Goal: Task Accomplishment & Management: Manage account settings

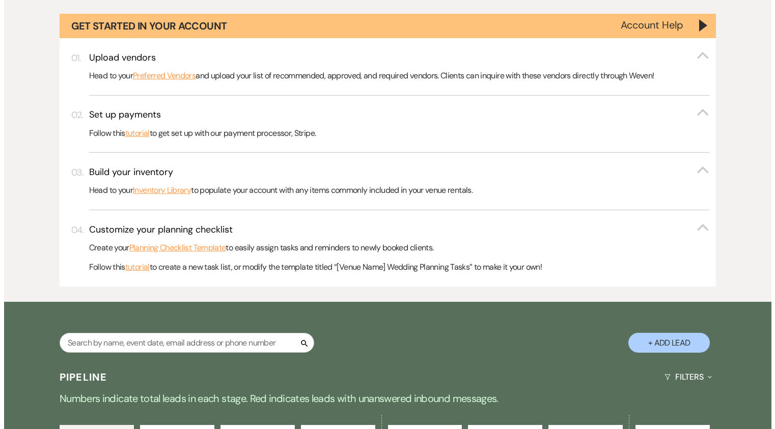
scroll to position [178, 0]
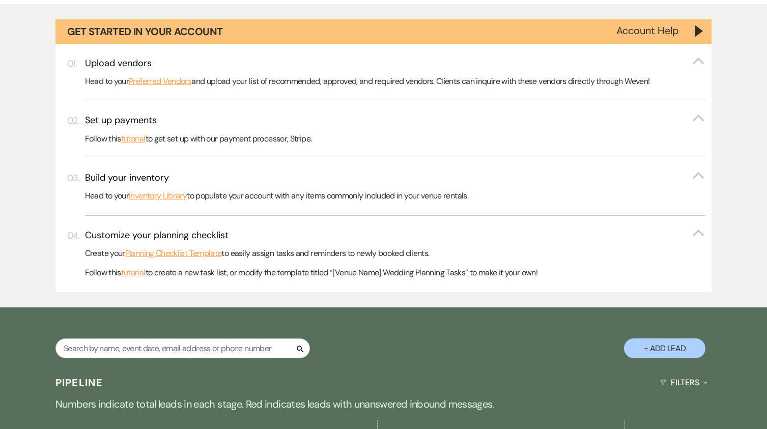
click at [685, 345] on button "+ Add Lead" at bounding box center [664, 349] width 81 height 20
select select "844"
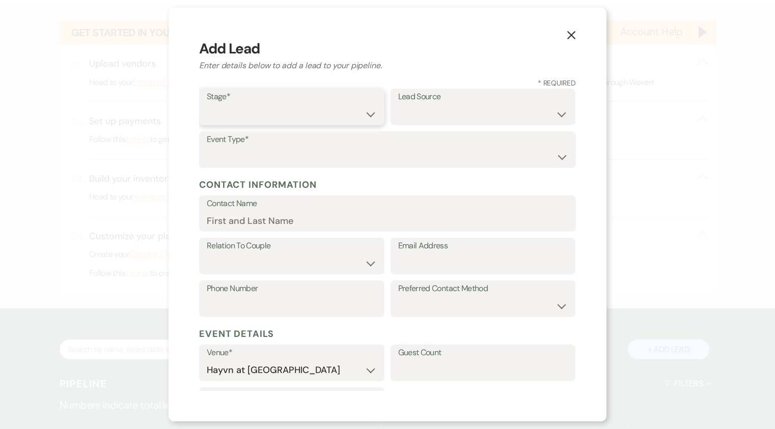
click at [306, 110] on select "Inquiry Follow Up Tour Requested Tour Confirmed Toured Proposal Sent Booked Lost" at bounding box center [292, 114] width 170 height 20
select select "7"
click at [207, 104] on select "Inquiry Follow Up Tour Requested Tour Confirmed Toured Proposal Sent Booked Lost" at bounding box center [292, 114] width 170 height 20
click at [300, 159] on select "Wedding Anniversary Party Baby Shower Bachelorette / Bachelor Party Birthday Pa…" at bounding box center [387, 157] width 361 height 20
select select "1"
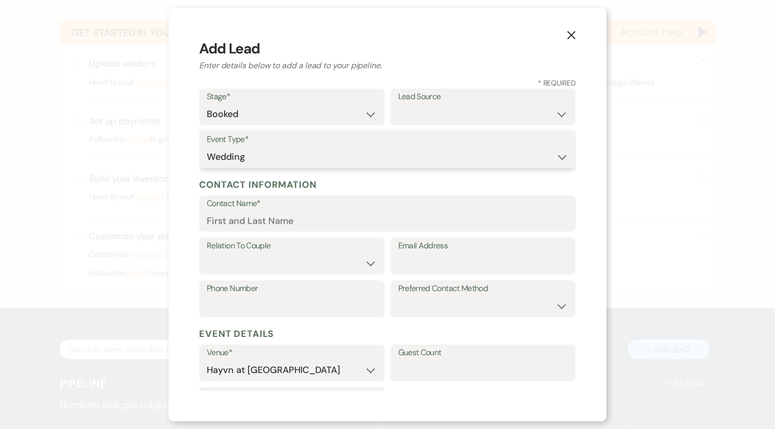
click at [207, 147] on select "Wedding Anniversary Party Baby Shower Bachelorette / Bachelor Party Birthday Pa…" at bounding box center [387, 157] width 361 height 20
click at [423, 110] on select "Weven Venue Website Instagram Facebook Pinterest Google The Knot Wedding Wire H…" at bounding box center [483, 114] width 170 height 20
click at [479, 114] on select "Weven Venue Website Instagram Facebook Pinterest Google The Knot Wedding Wire H…" at bounding box center [483, 114] width 170 height 20
select select "8"
click at [398, 104] on select "Weven Venue Website Instagram Facebook Pinterest Google The Knot Wedding Wire H…" at bounding box center [483, 114] width 170 height 20
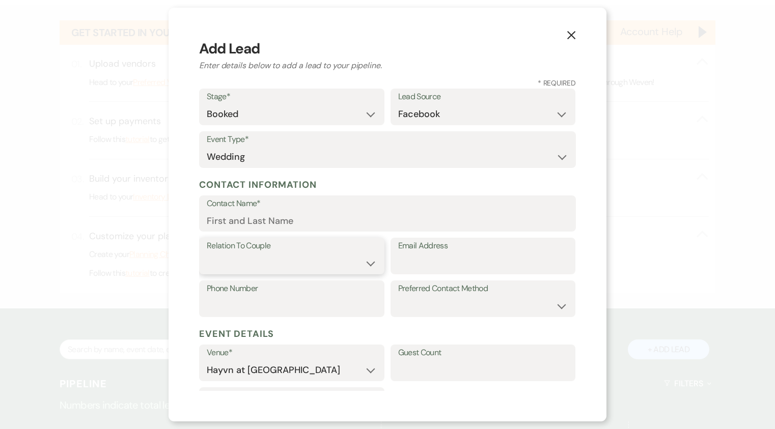
click at [218, 269] on select "Couple Planner Parent of Couple Family Member Friend Other" at bounding box center [292, 264] width 170 height 20
select select "1"
click at [207, 254] on select "Couple Planner Parent of Couple Family Member Friend Other" at bounding box center [292, 264] width 170 height 20
click at [246, 220] on input "Contact Name*" at bounding box center [387, 221] width 361 height 20
paste input "[MEDICAL_DATA][PERSON_NAME]"
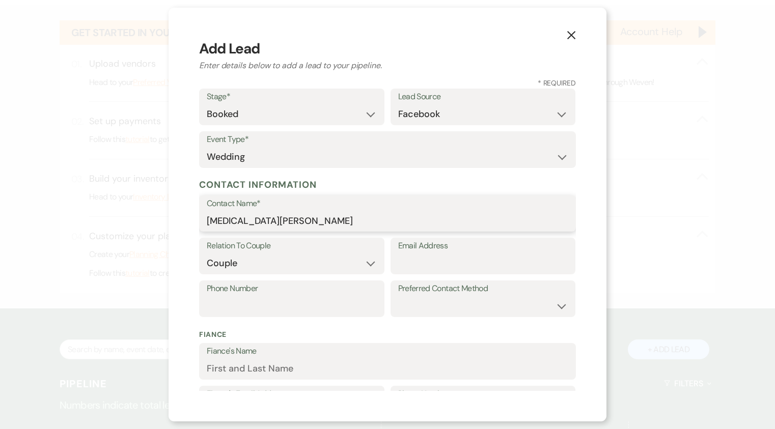
click at [215, 219] on input "[MEDICAL_DATA][PERSON_NAME]" at bounding box center [387, 221] width 361 height 20
click at [233, 222] on input "[MEDICAL_DATA][PERSON_NAME]" at bounding box center [387, 221] width 361 height 20
type input "[MEDICAL_DATA][PERSON_NAME]"
click at [421, 259] on input "Email Address" at bounding box center [483, 264] width 170 height 20
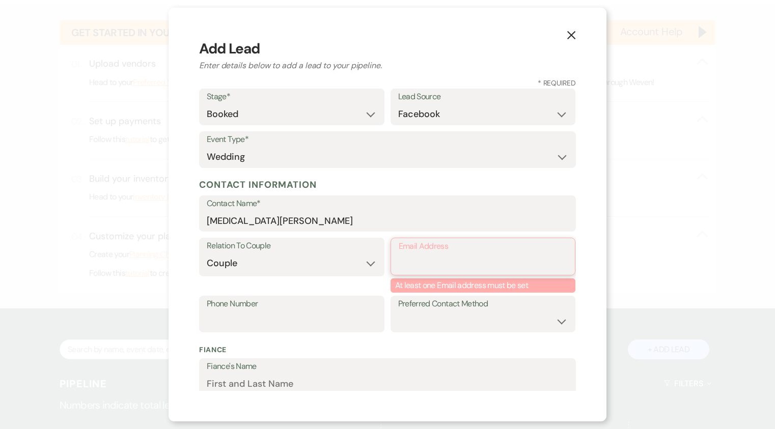
click at [430, 263] on input "Email Address" at bounding box center [483, 264] width 169 height 20
paste input "[EMAIL_ADDRESS][DOMAIN_NAME]>"
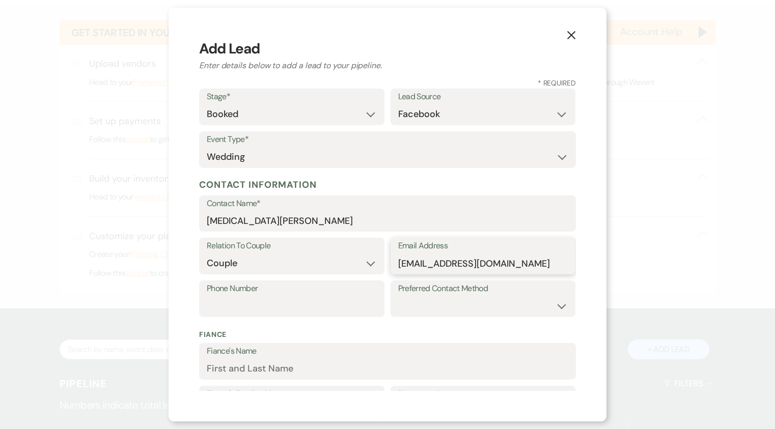
type input "[EMAIL_ADDRESS][DOMAIN_NAME]"
click at [326, 301] on input "Phone Number" at bounding box center [292, 306] width 170 height 20
click at [262, 301] on input "Phone Number" at bounding box center [292, 306] width 170 height 20
paste input "[PHONE_NUMBER]"
type input "[PHONE_NUMBER]"
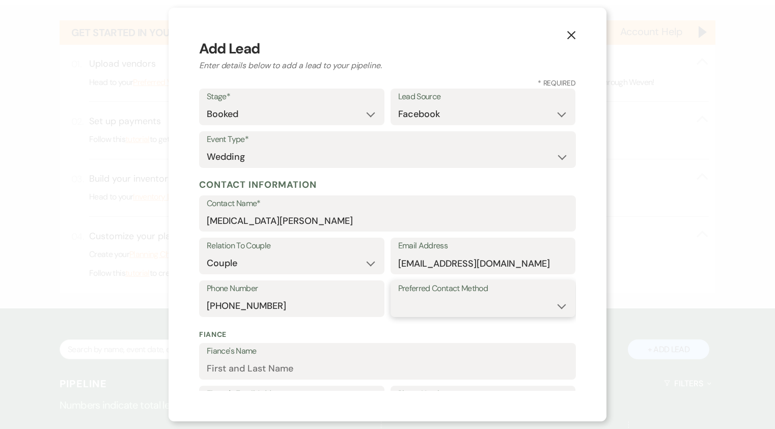
click at [454, 304] on select "Email Phone Text" at bounding box center [483, 306] width 170 height 20
select select "text"
click at [398, 296] on select "Email Phone Text" at bounding box center [483, 306] width 170 height 20
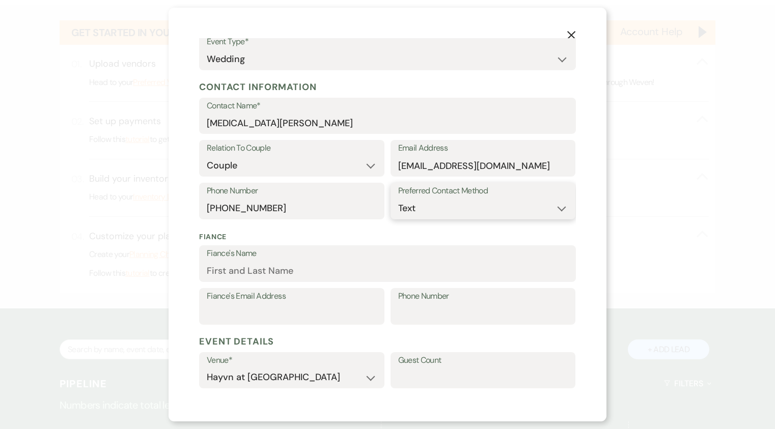
scroll to position [102, 0]
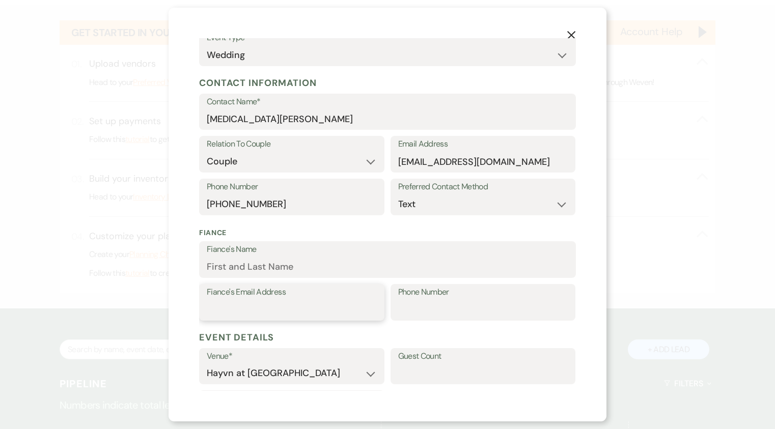
click at [267, 304] on input "Fiance's Email Address" at bounding box center [292, 310] width 170 height 20
paste input "[PERSON_NAME]"
type input "[PERSON_NAME]"
click at [252, 267] on input "Fiance's Name" at bounding box center [387, 267] width 361 height 20
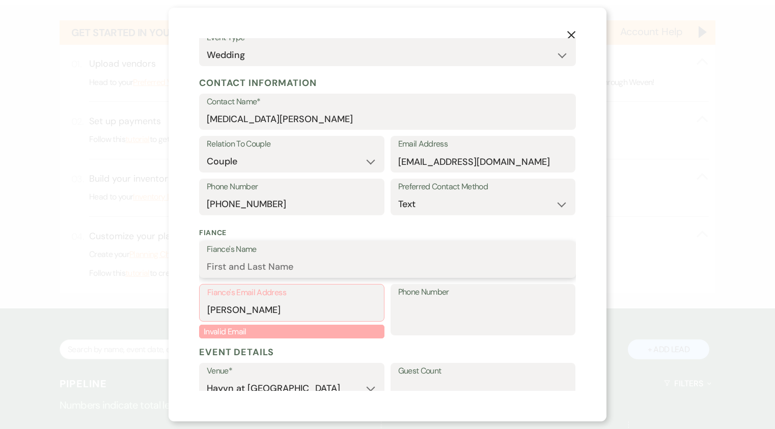
paste input "[PERSON_NAME]"
type input "[PERSON_NAME]"
drag, startPoint x: 280, startPoint y: 313, endPoint x: 184, endPoint y: 308, distance: 96.3
click at [184, 308] on div "X Add Lead Enter details below to add a lead to your pipeline. * Required Stage…" at bounding box center [388, 215] width 438 height 414
paste input "[EMAIL_ADDRESS][DOMAIN_NAME]"
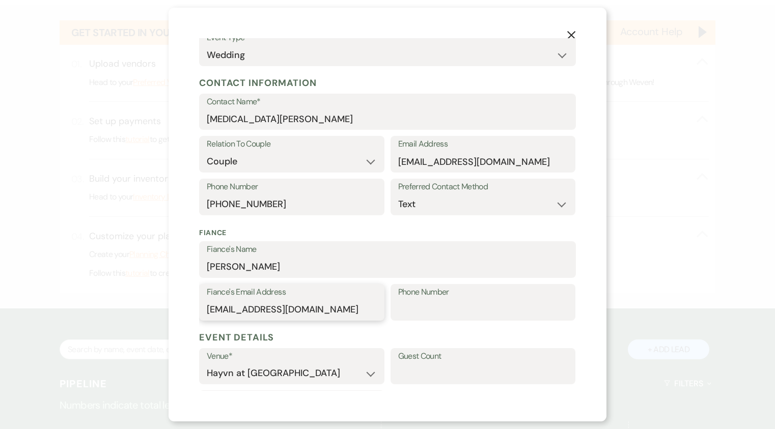
type input "[EMAIL_ADDRESS][DOMAIN_NAME]"
click at [448, 303] on input "Phone Number" at bounding box center [483, 310] width 170 height 20
paste input "6514927362"
click at [408, 310] on input "6514927362" at bounding box center [483, 310] width 170 height 20
click at [430, 310] on input "651-4927362" at bounding box center [483, 310] width 170 height 20
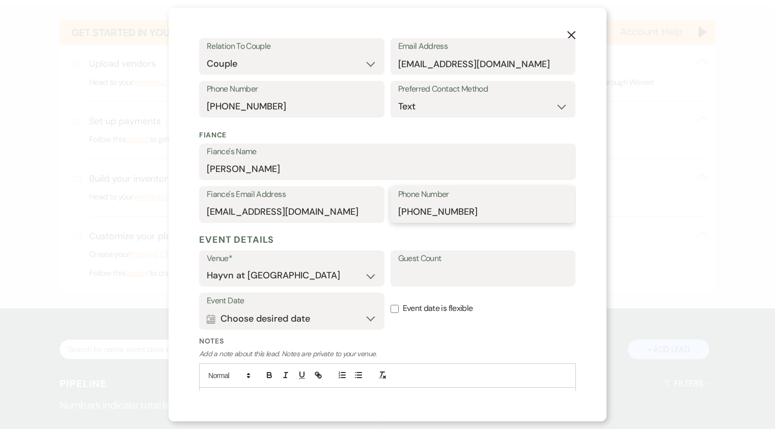
scroll to position [253, 0]
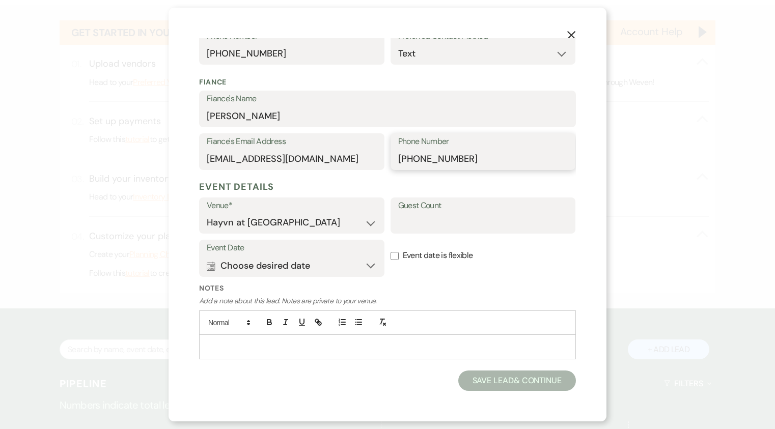
type input "[PHONE_NUMBER]"
click at [365, 266] on button "Calendar Choose desired date Expand" at bounding box center [292, 266] width 170 height 20
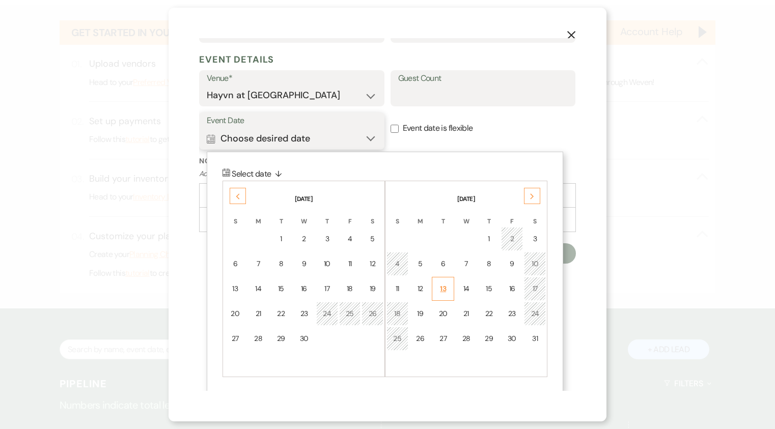
scroll to position [382, 0]
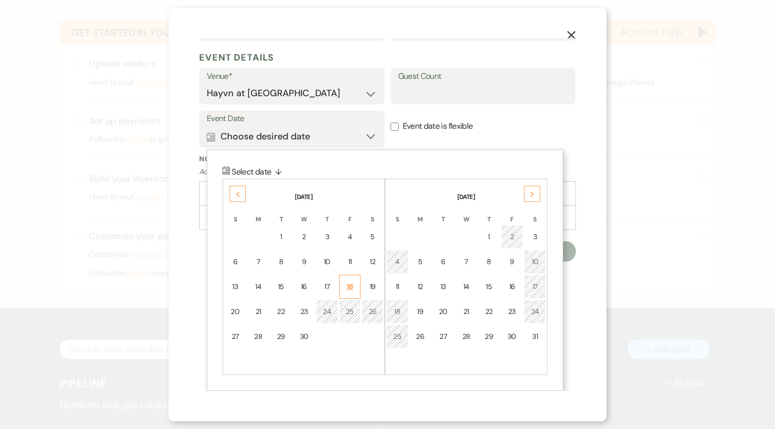
click at [352, 286] on div "18" at bounding box center [350, 287] width 9 height 11
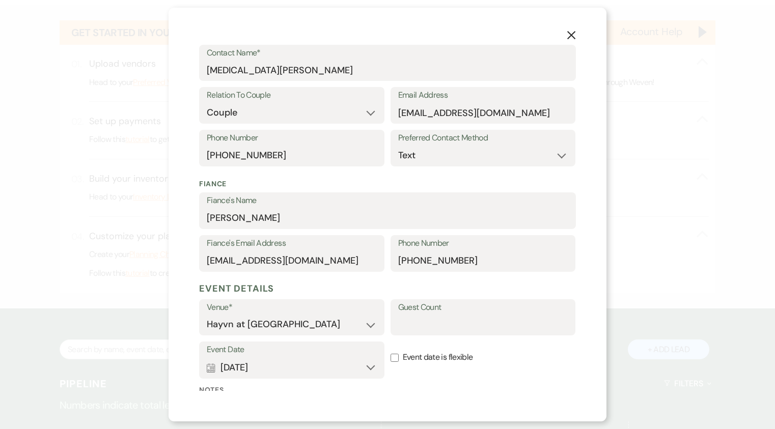
scroll to position [253, 0]
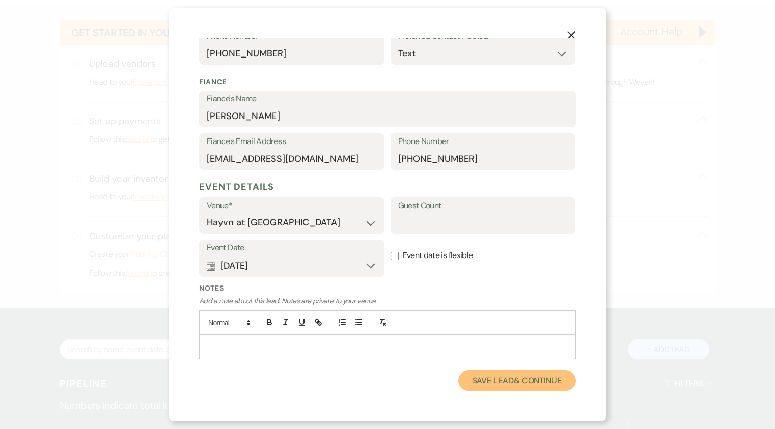
click at [505, 385] on button "Save Lead & Continue" at bounding box center [517, 381] width 118 height 20
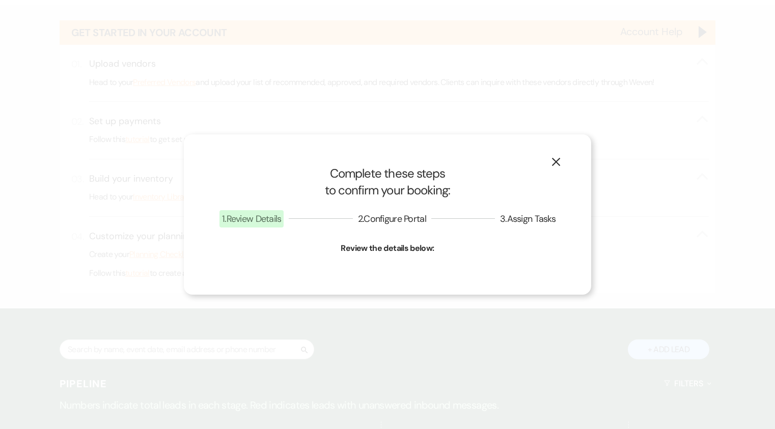
select select "1"
select select "844"
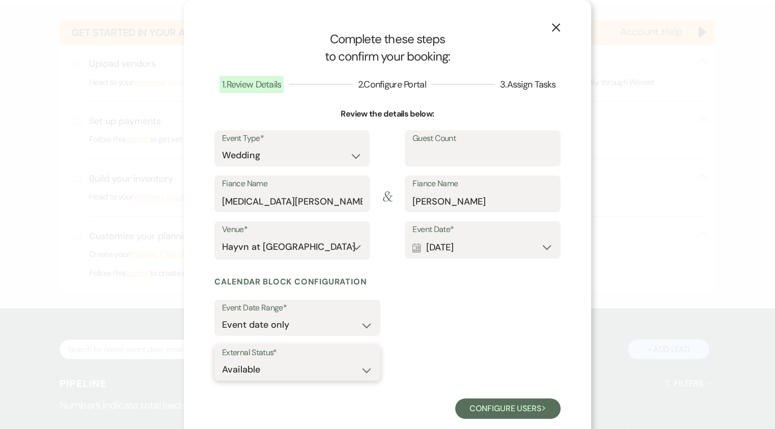
click at [350, 373] on select "Available Unavailable" at bounding box center [297, 370] width 151 height 20
select select "false"
click at [222, 360] on select "Available Unavailable" at bounding box center [297, 370] width 151 height 20
click at [354, 322] on select "Event date only Event date and" at bounding box center [297, 325] width 151 height 20
select select "eventDateAnd"
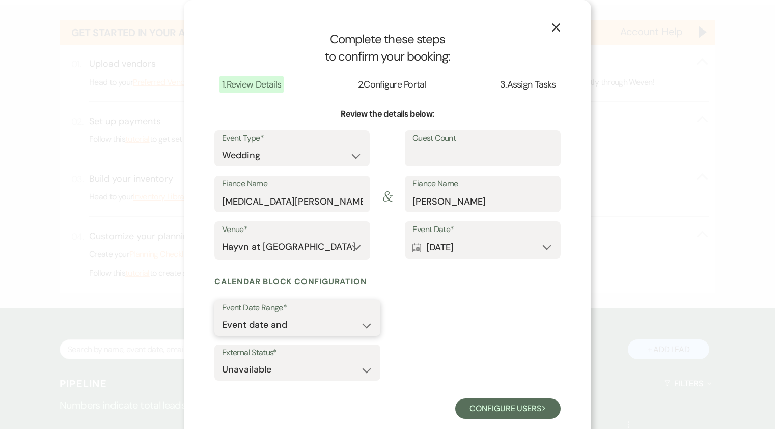
click at [222, 315] on select "Event date only Event date and" at bounding box center [297, 325] width 151 height 20
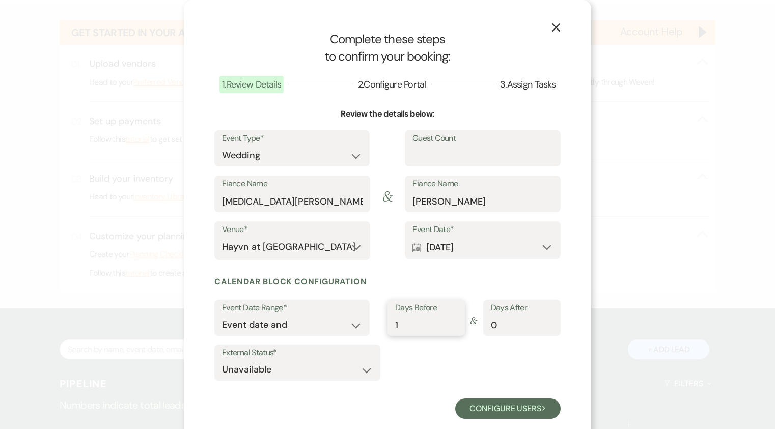
type input "1"
click at [451, 322] on input "1" at bounding box center [426, 325] width 62 height 20
click at [502, 406] on button "Configure users Next" at bounding box center [507, 409] width 105 height 20
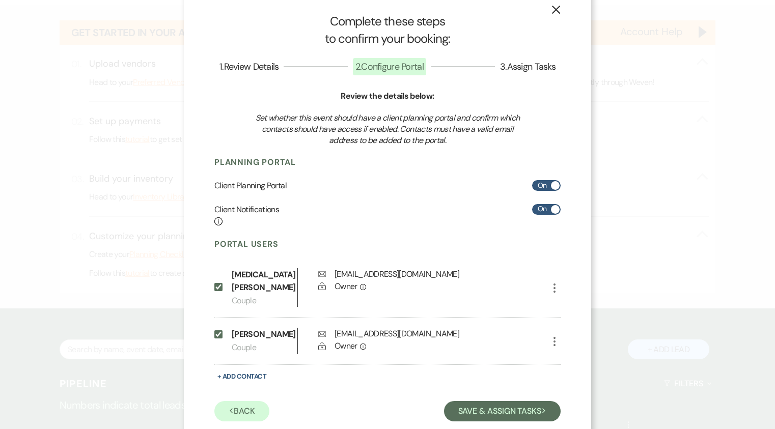
scroll to position [27, 0]
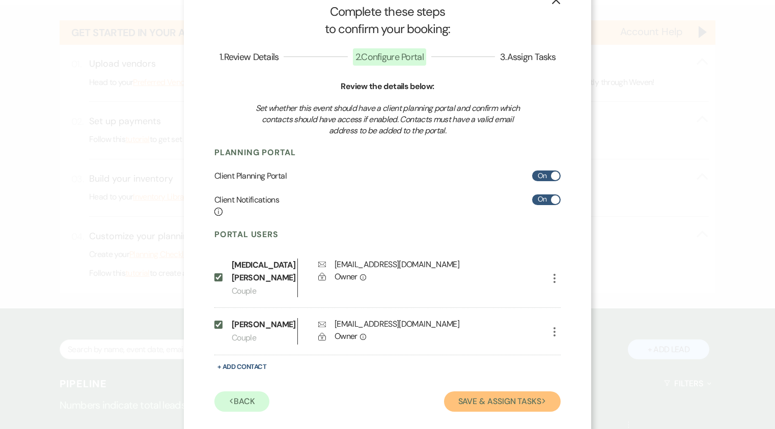
click at [496, 393] on button "Save & Assign Tasks Next" at bounding box center [502, 402] width 117 height 20
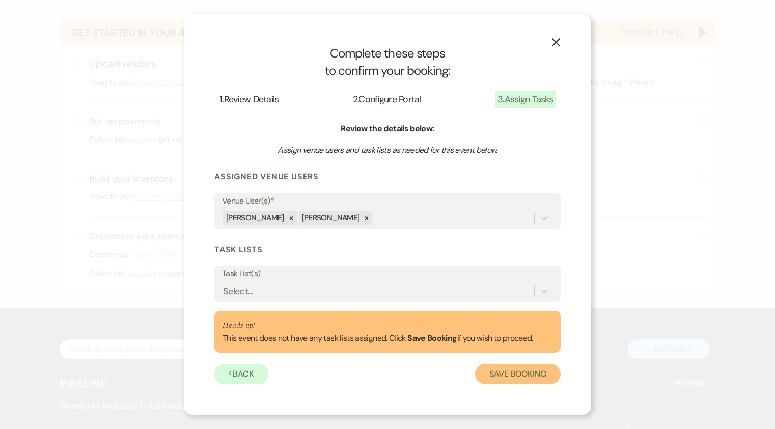
click at [536, 377] on button "Save Booking" at bounding box center [518, 374] width 86 height 20
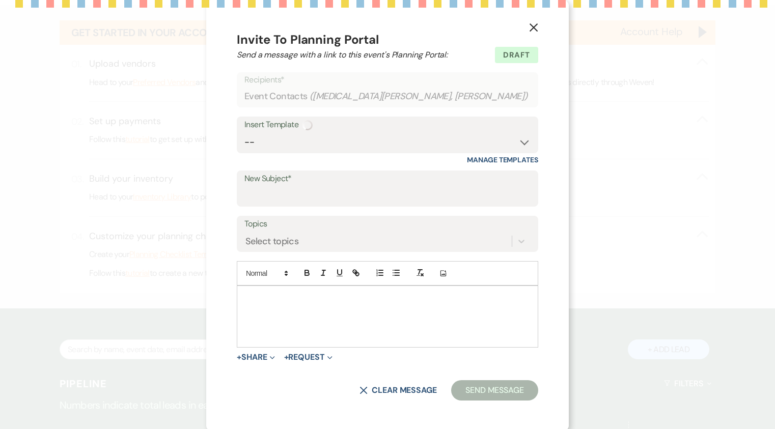
select select "14"
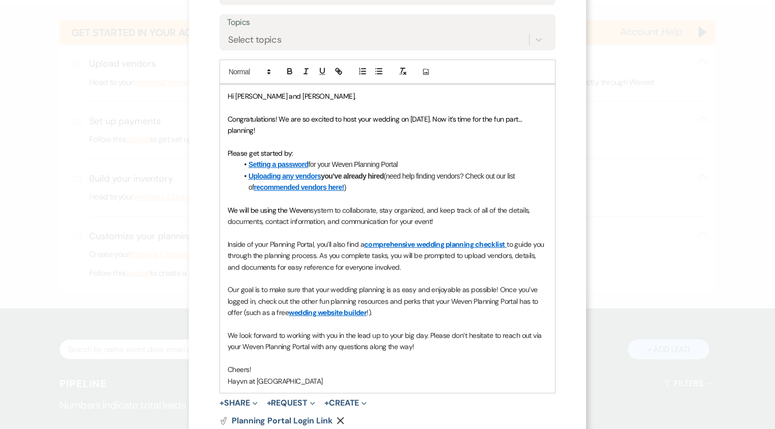
scroll to position [283, 0]
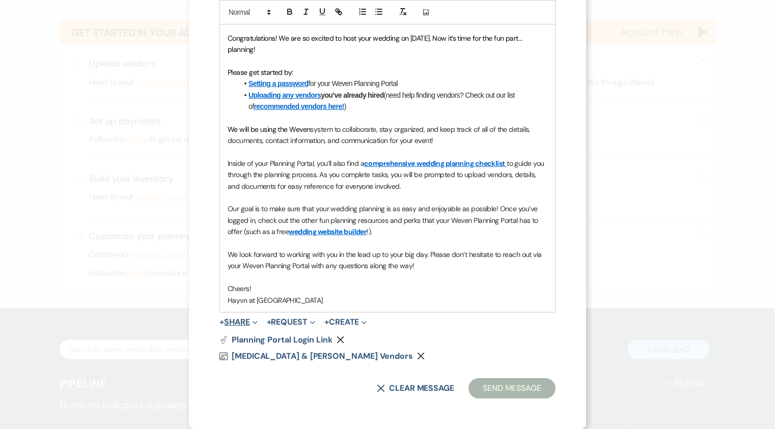
click at [235, 323] on button "+ Share Expand" at bounding box center [238, 322] width 38 height 8
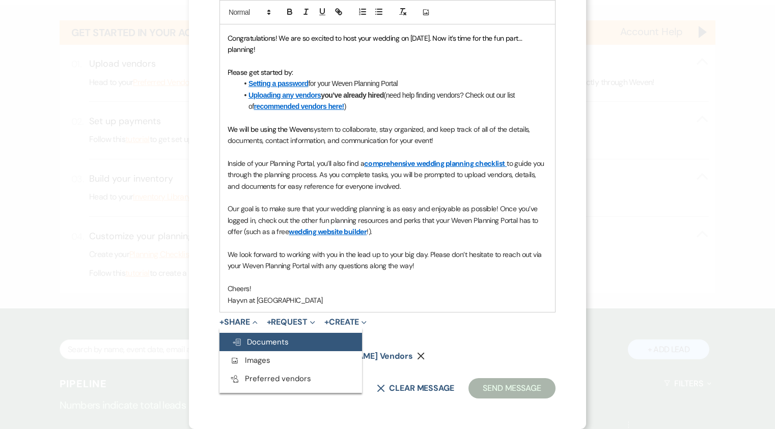
click at [265, 344] on span "Doc Upload Documents" at bounding box center [260, 342] width 57 height 10
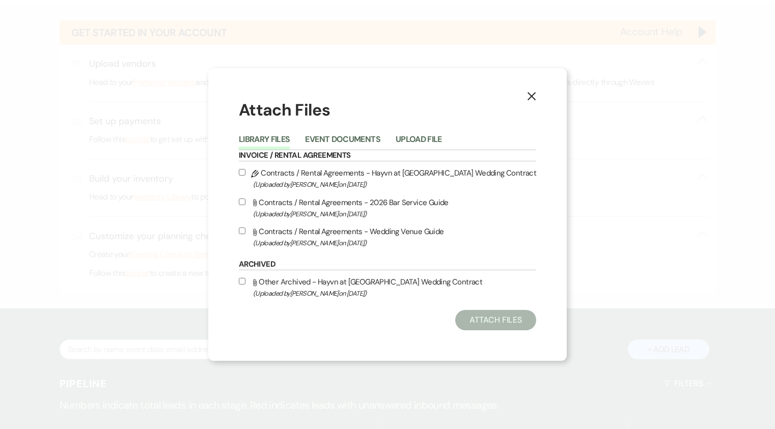
click at [531, 99] on icon "X" at bounding box center [531, 96] width 9 height 9
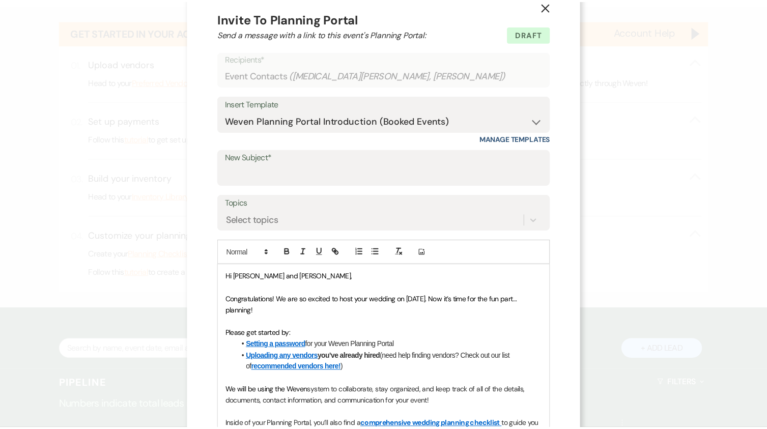
scroll to position [0, 0]
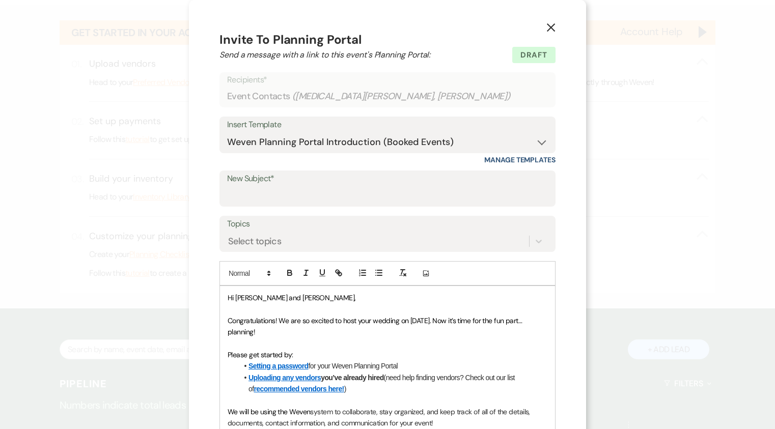
click at [546, 28] on icon "X" at bounding box center [550, 27] width 9 height 9
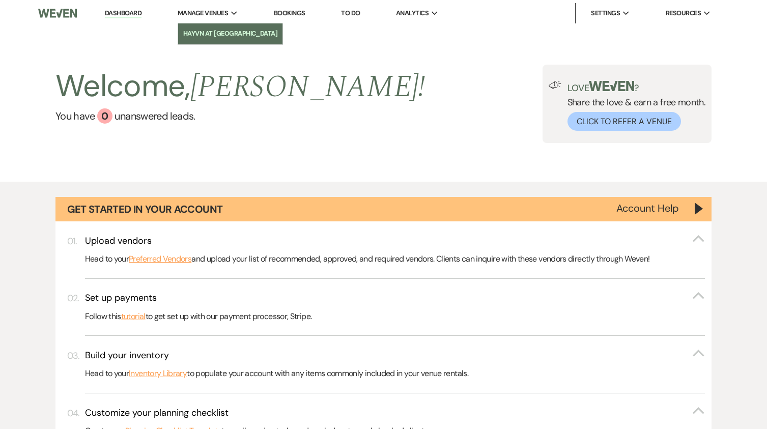
click at [222, 28] on link "Hayvn at [GEOGRAPHIC_DATA]" at bounding box center [230, 33] width 105 height 20
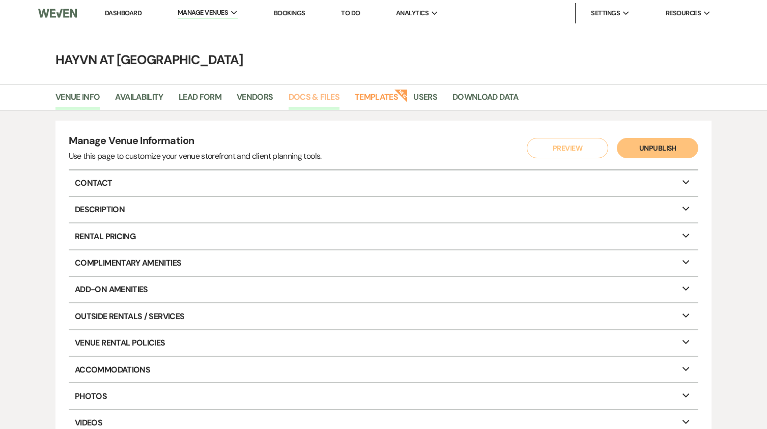
click at [314, 95] on link "Docs & Files" at bounding box center [314, 100] width 51 height 19
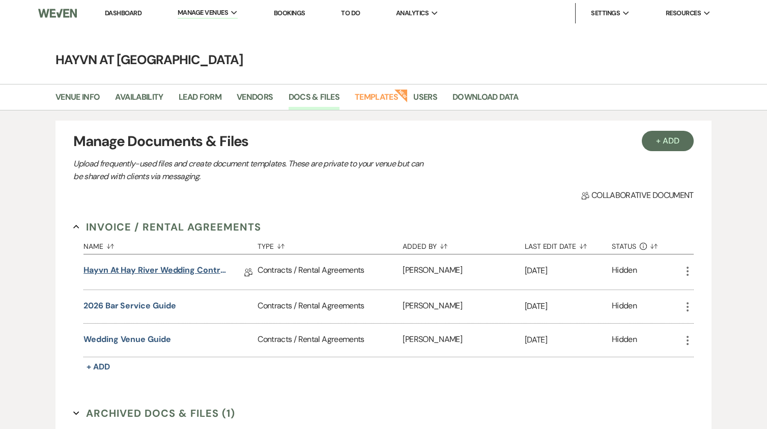
click at [150, 270] on link "Hayvn at Hay River Wedding Contract" at bounding box center [155, 272] width 145 height 16
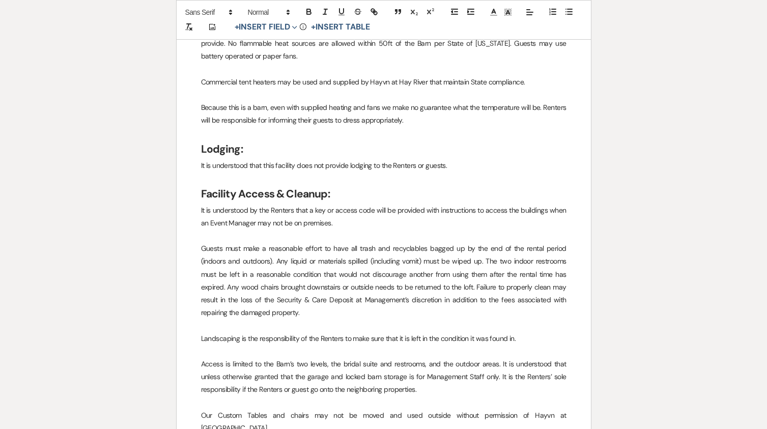
scroll to position [3360, 0]
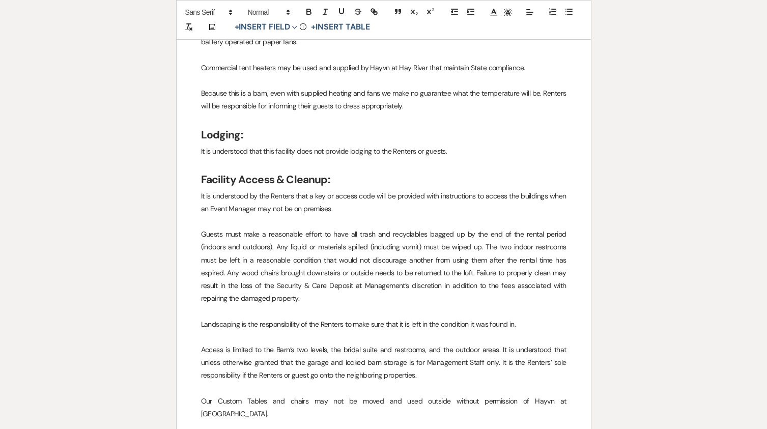
click at [272, 228] on p "Guests must make a reasonable effort to have all trash and recyclables bagged u…" at bounding box center [384, 266] width 366 height 77
click at [379, 228] on p "Guests must make a reasonable effort to have all trash and recyclables bagged u…" at bounding box center [384, 266] width 366 height 77
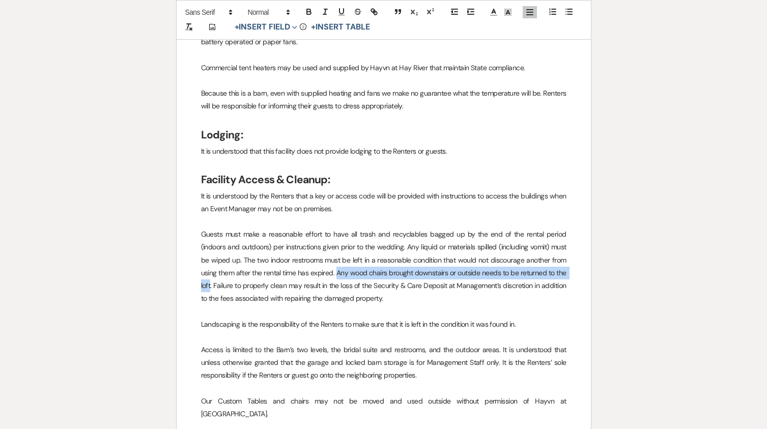
drag, startPoint x: 211, startPoint y: 261, endPoint x: 337, endPoint y: 252, distance: 126.6
click at [337, 252] on p "Guests must make a reasonable effort to have all trash and recyclables bagged u…" at bounding box center [384, 266] width 366 height 77
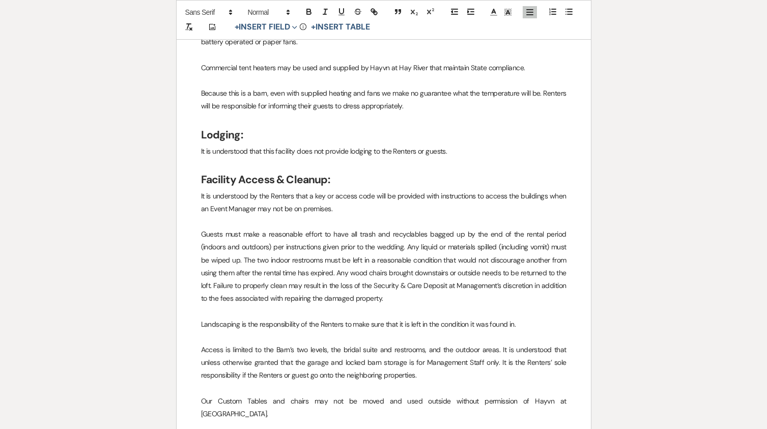
click at [215, 261] on p "Guests must make a reasonable effort to have all trash and recyclables bagged u…" at bounding box center [384, 266] width 366 height 77
click at [201, 228] on p "Guests must make a reasonable effort to have all trash and recyclables bagged u…" at bounding box center [384, 266] width 366 height 77
click at [224, 228] on p "Unless adding event cleanup services Guests must make a reasonable effort to ha…" at bounding box center [384, 266] width 366 height 77
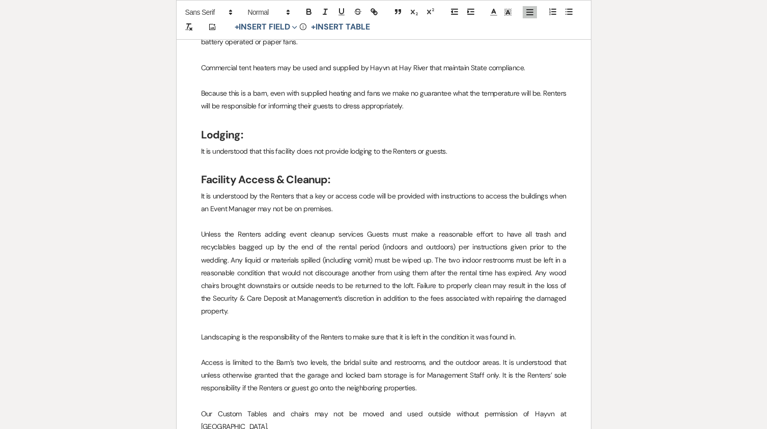
click at [282, 228] on p "Unless the Renters adding event cleanup services Guests must make a reasonable …" at bounding box center [384, 273] width 366 height 90
click at [280, 228] on p "Unless the Renters adding event cleanup services Guests must make a reasonable …" at bounding box center [384, 273] width 366 height 90
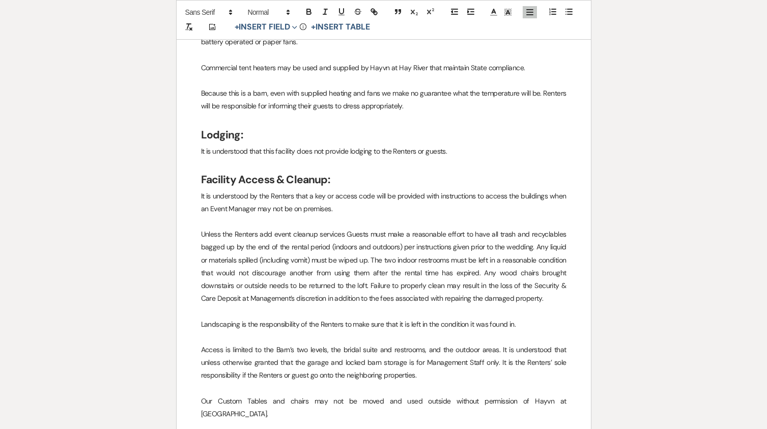
click at [295, 228] on p "Unless the Renters add event cleanup services Guests must make a reasonable eff…" at bounding box center [384, 266] width 366 height 77
click at [346, 228] on p "Unless the Renters add event cleanup services Guests must make a reasonable eff…" at bounding box center [384, 266] width 366 height 77
click at [353, 228] on p "Unless the Renters add event cleanup services Guests must make a reasonable eff…" at bounding box center [384, 266] width 366 height 77
click at [355, 228] on p "Unless the Renters add event cleanup services uests must make a reasonable effo…" at bounding box center [384, 266] width 366 height 77
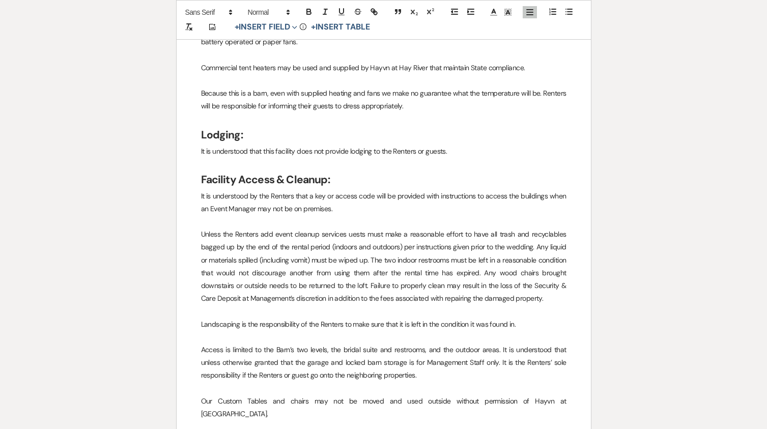
click at [359, 228] on p "Unless the Renters add event cleanup services uests must make a reasonable effo…" at bounding box center [384, 266] width 366 height 77
click at [430, 215] on p at bounding box center [384, 221] width 366 height 13
click at [224, 228] on p "Unless the Renters add event cleanup services Renters must make a reasonable ef…" at bounding box center [384, 266] width 366 height 77
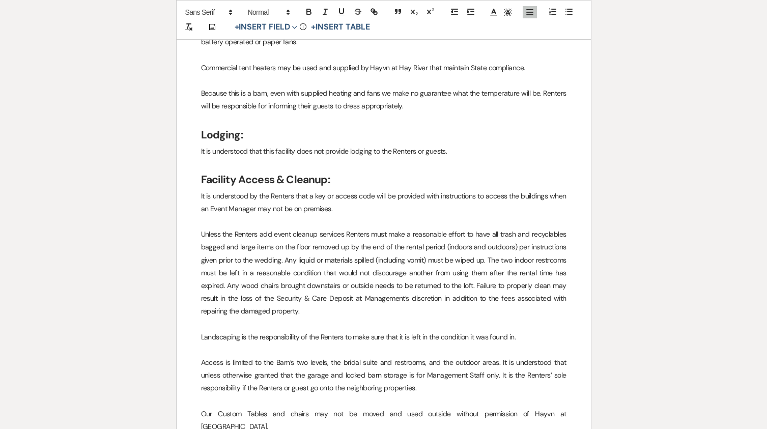
click at [282, 236] on p "Unless the Renters add event cleanup services Renters must make a reasonable ef…" at bounding box center [384, 273] width 366 height 90
click at [454, 235] on p "Unless the Renters add event cleanup services Renters must make a reasonable ef…" at bounding box center [384, 273] width 366 height 90
click at [528, 228] on p "Unless the Renters add event cleanup services Renters must make a reasonable ef…" at bounding box center [384, 273] width 366 height 90
click at [520, 228] on p "Unless the Renters add event cleanup services Renters must make a reasonable ef…" at bounding box center [384, 273] width 366 height 90
click at [534, 228] on p "Unless the Renters add event cleanup services Renters must make a reasonable ef…" at bounding box center [384, 273] width 366 height 90
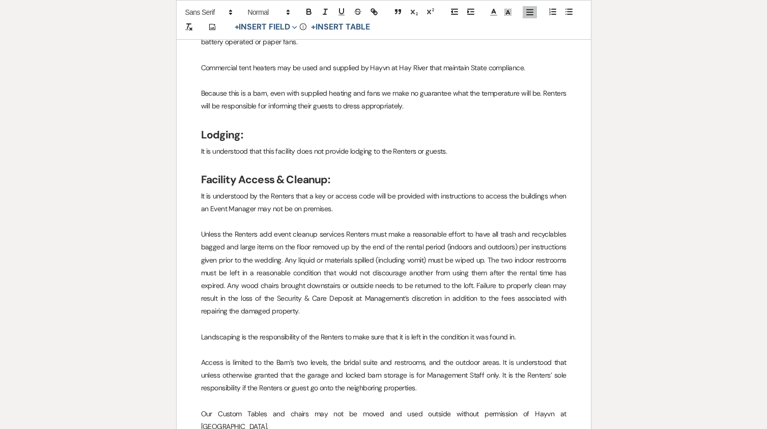
click at [532, 228] on p "Unless the Renters add event cleanup services Renters must make a reasonable ef…" at bounding box center [384, 273] width 366 height 90
click at [520, 228] on p "Unless the Renters add event cleanup services Renters must make a reasonable ef…" at bounding box center [384, 273] width 366 height 90
drag, startPoint x: 211, startPoint y: 233, endPoint x: 191, endPoint y: 234, distance: 19.9
drag, startPoint x: 531, startPoint y: 228, endPoint x: 530, endPoint y: 219, distance: 9.3
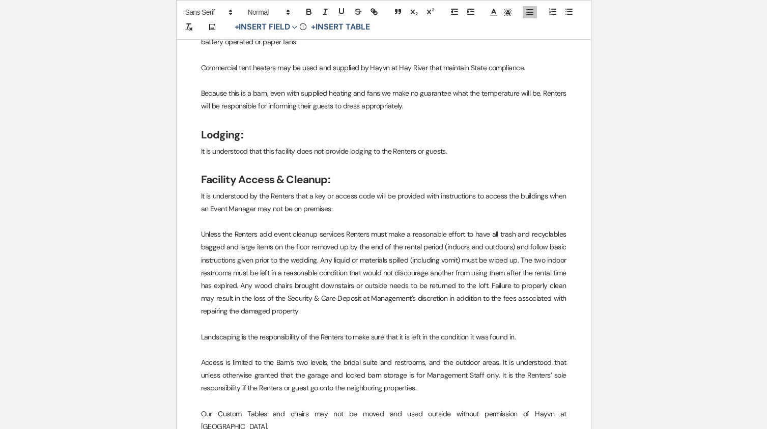
click at [531, 228] on p "Unless the Renters add event cleanup services Renters must make a reasonable ef…" at bounding box center [384, 273] width 366 height 90
click at [550, 228] on p "Unless the Renters add event cleanup services Renters must make a reasonable ef…" at bounding box center [384, 273] width 366 height 90
click at [219, 236] on p "Unless the Renters add event cleanup services Renters must make a reasonable ef…" at bounding box center [384, 273] width 366 height 90
click at [332, 262] on p "Unless the Renters add event cleanup services Renters must make a reasonable ef…" at bounding box center [384, 273] width 366 height 90
click at [451, 262] on p "Unless the Renters add event cleanup services Renters must make a reasonable ef…" at bounding box center [384, 273] width 366 height 90
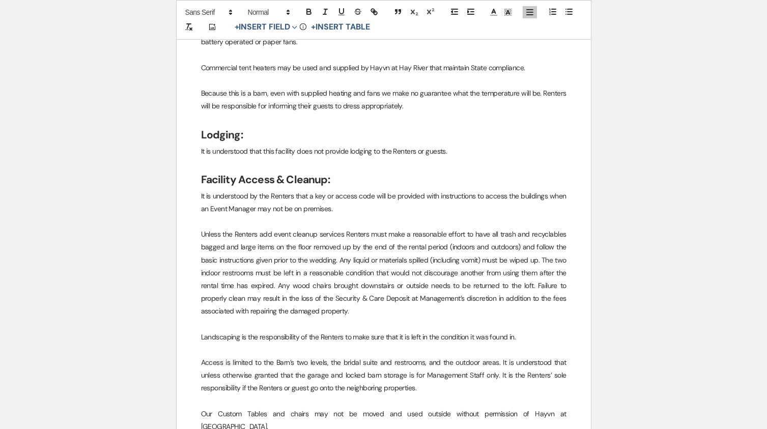
click at [539, 261] on p "Unless the Renters add event cleanup services Renters must make a reasonable ef…" at bounding box center [384, 273] width 366 height 90
drag, startPoint x: 371, startPoint y: 273, endPoint x: 346, endPoint y: 274, distance: 25.0
click at [346, 274] on p "Unless the Renters add event cleanup services Renters must make a reasonable ef…" at bounding box center [384, 273] width 366 height 90
click at [344, 228] on p "Unless the Renters add event cleanup services Renters must make a reasonable ef…" at bounding box center [384, 273] width 366 height 90
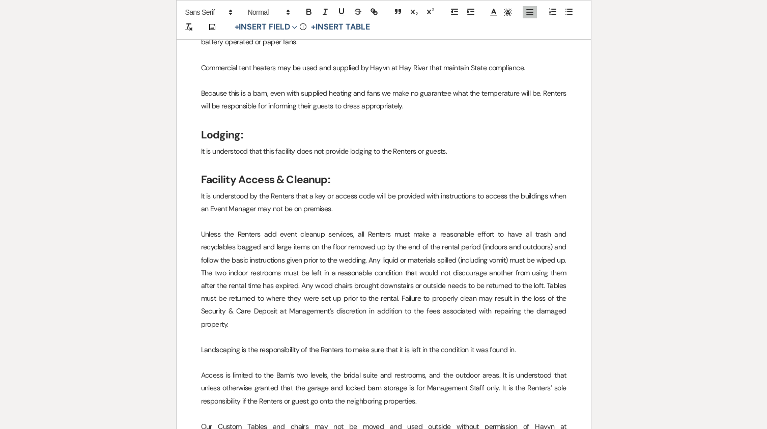
click at [440, 215] on p at bounding box center [384, 221] width 366 height 13
click at [352, 228] on p "Unless the Renters add event cleanup services, all Renters must make a reasonab…" at bounding box center [384, 279] width 366 height 103
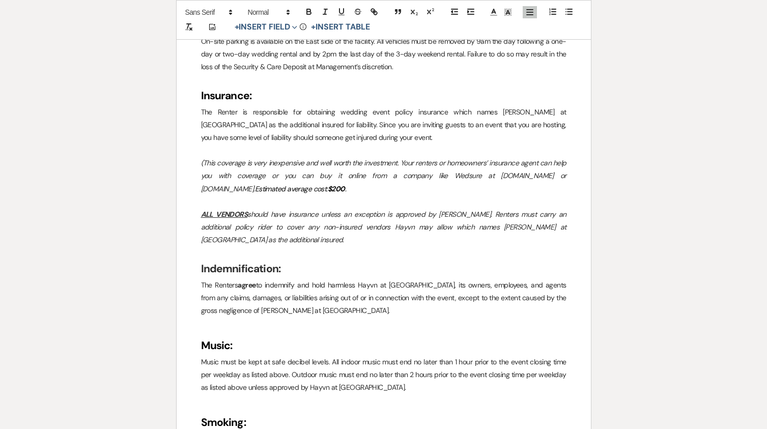
scroll to position [2495, 0]
click at [328, 185] on em "$200" at bounding box center [336, 189] width 17 height 9
click at [307, 196] on p at bounding box center [384, 202] width 366 height 13
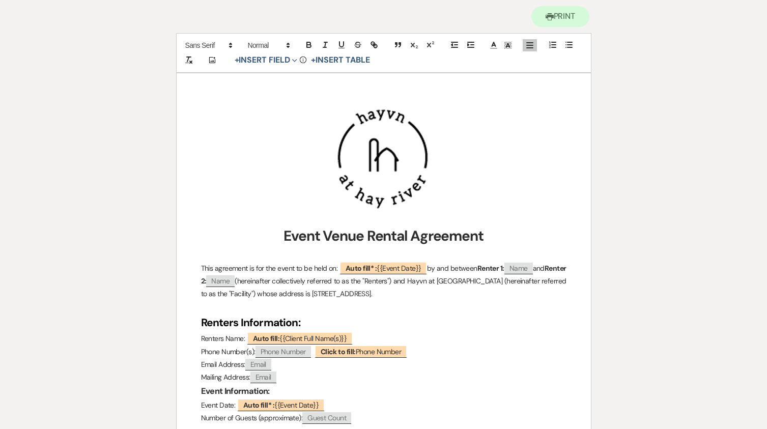
scroll to position [102, 0]
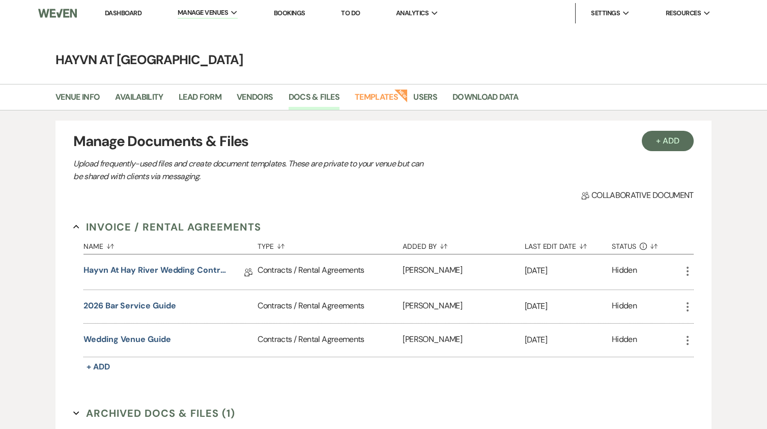
click at [119, 12] on link "Dashboard" at bounding box center [123, 13] width 37 height 9
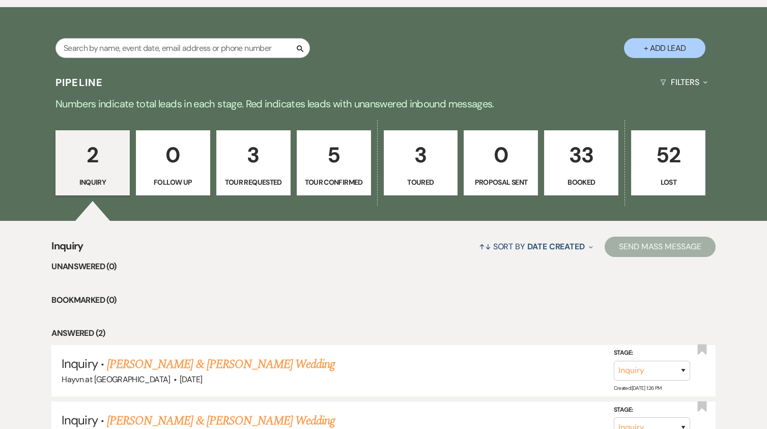
scroll to position [509, 0]
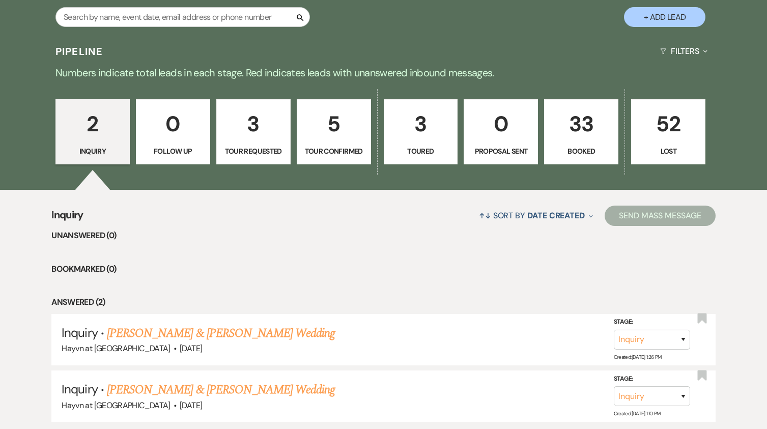
click at [584, 134] on p "33" at bounding box center [581, 124] width 61 height 34
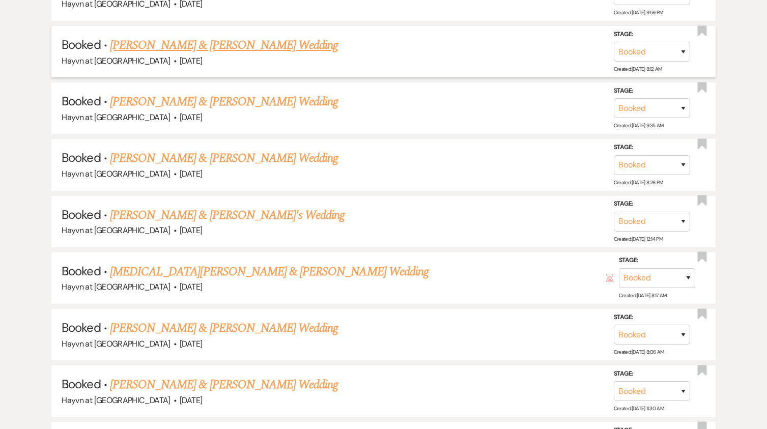
scroll to position [1527, 0]
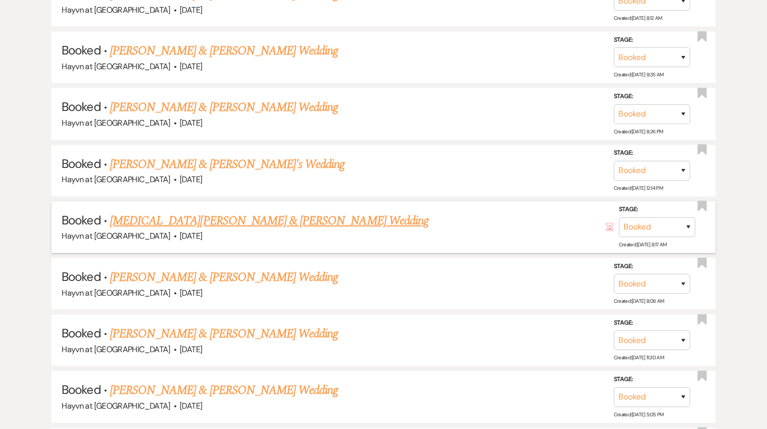
click at [251, 224] on link "[MEDICAL_DATA][PERSON_NAME] & [PERSON_NAME] Wedding" at bounding box center [269, 221] width 319 height 18
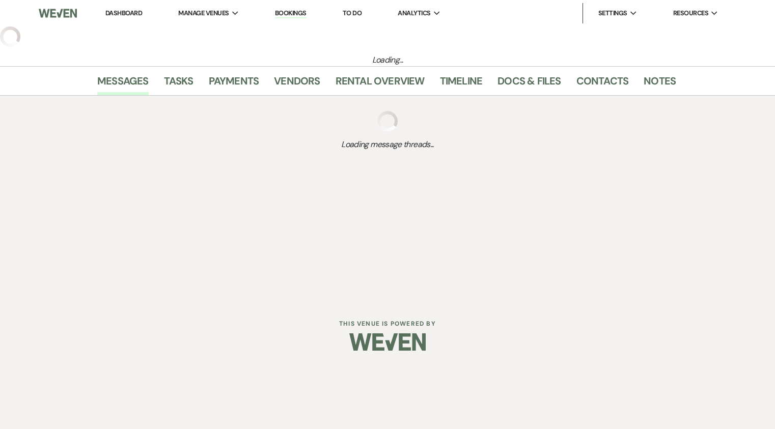
select select "8"
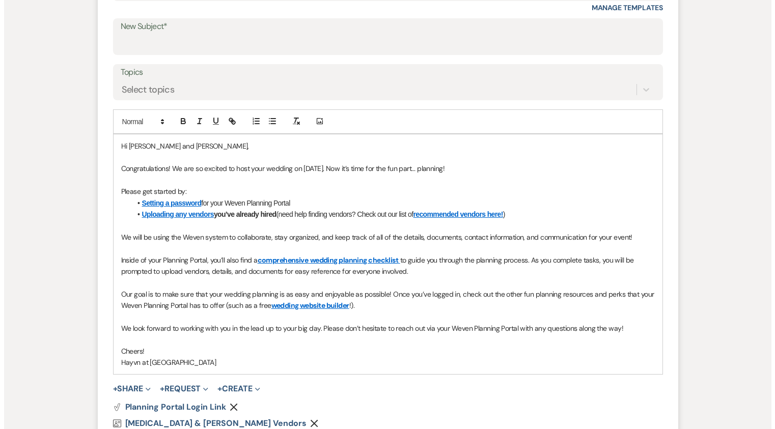
scroll to position [662, 0]
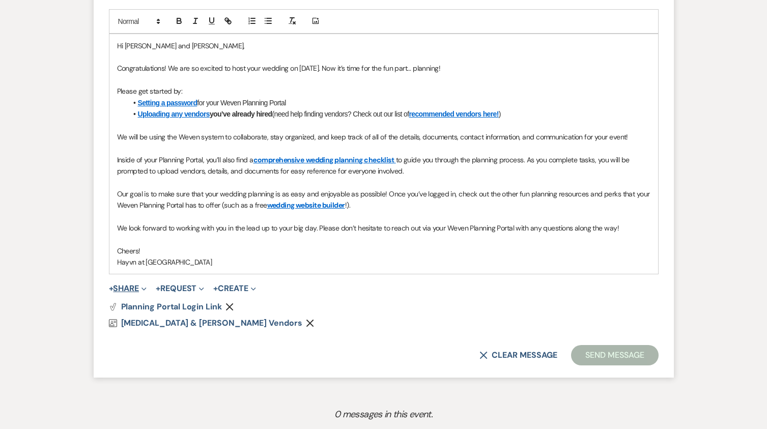
click at [130, 286] on button "+ Share Expand" at bounding box center [128, 289] width 38 height 8
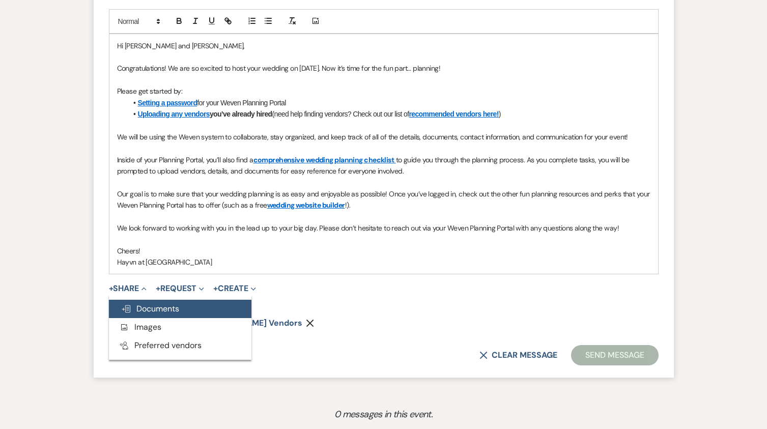
click at [141, 307] on span "Doc Upload Documents" at bounding box center [150, 308] width 58 height 11
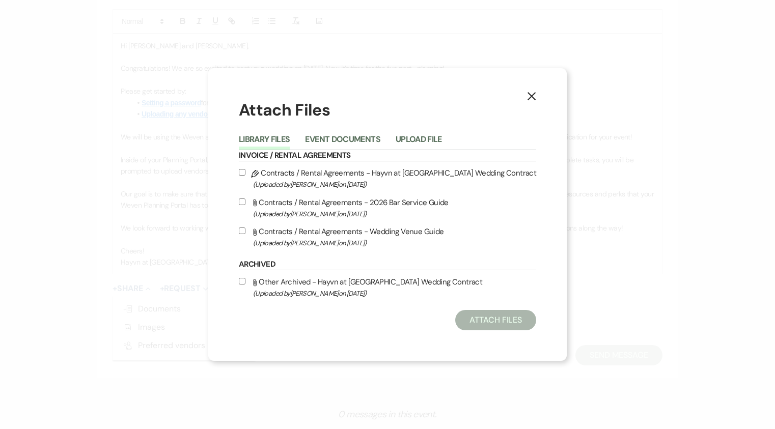
click at [243, 174] on input "Pencil Contracts / Rental Agreements - Hayvn at Hay River Wedding Contract (Upl…" at bounding box center [242, 172] width 7 height 7
checkbox input "true"
click at [502, 323] on button "Attach Files" at bounding box center [495, 320] width 81 height 20
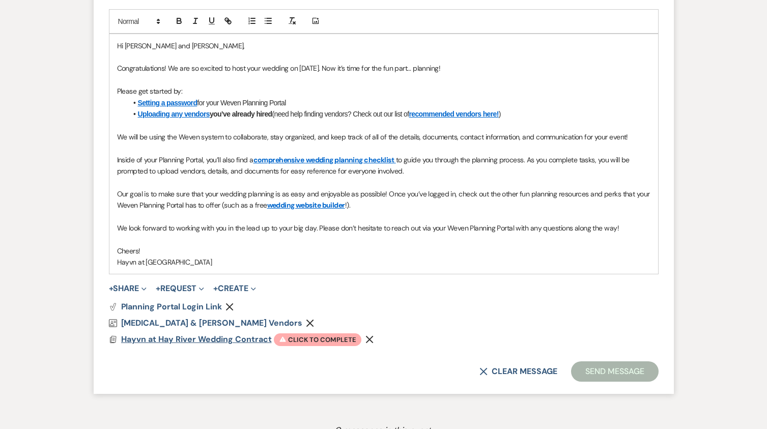
click at [184, 340] on span "Hayvn at Hay River Wedding Contract" at bounding box center [196, 339] width 151 height 11
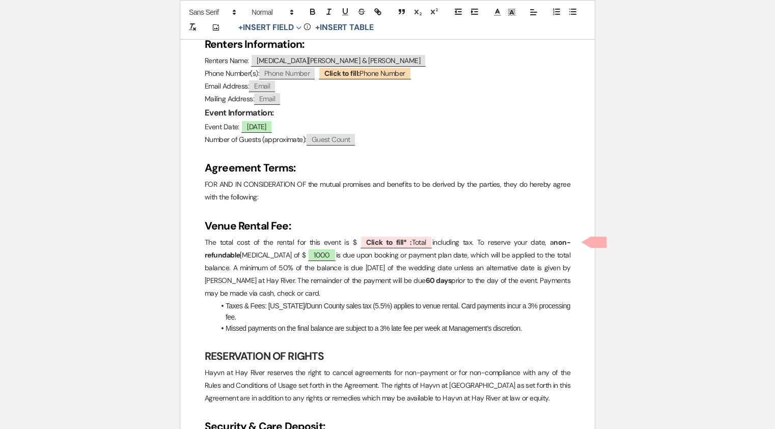
scroll to position [407, 0]
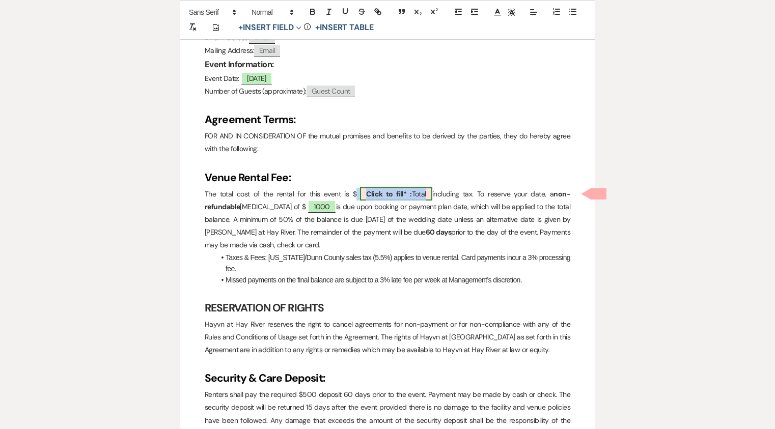
click at [417, 194] on span "Click to fill* : Total" at bounding box center [396, 193] width 72 height 13
select select "owner"
select select "Total"
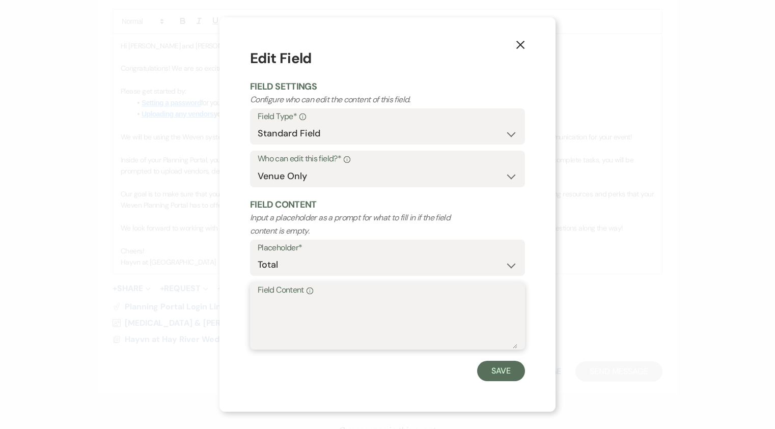
click at [342, 297] on div "Field Content Info" at bounding box center [387, 316] width 275 height 68
type textarea "5011.25"
click at [326, 370] on div "Save" at bounding box center [387, 371] width 275 height 20
click at [495, 370] on button "Save" at bounding box center [501, 371] width 48 height 20
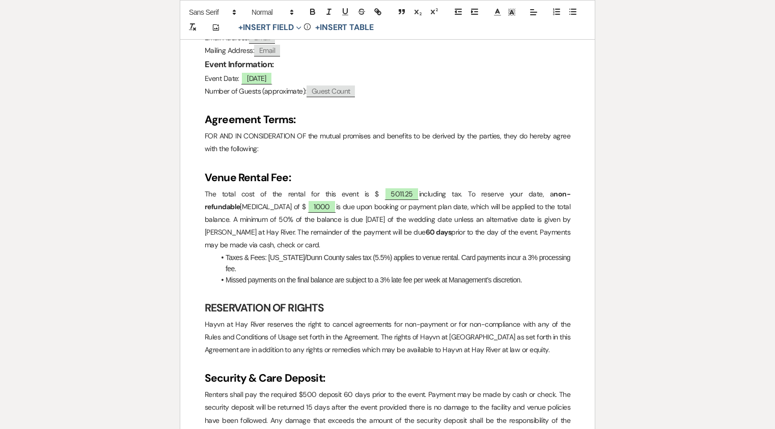
scroll to position [305, 0]
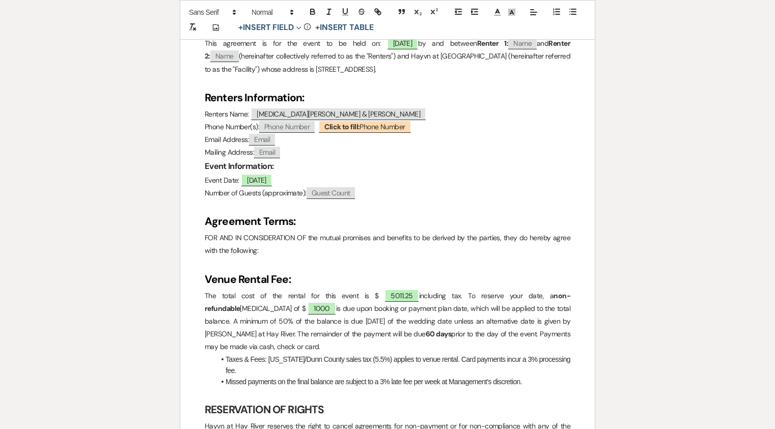
click at [308, 180] on p "Event Date: ﻿ [DATE] ﻿" at bounding box center [388, 180] width 366 height 13
click at [338, 178] on p "Event Date: ﻿ [DATE] ﻿ + [DATE] 7am-11pm" at bounding box center [388, 180] width 366 height 13
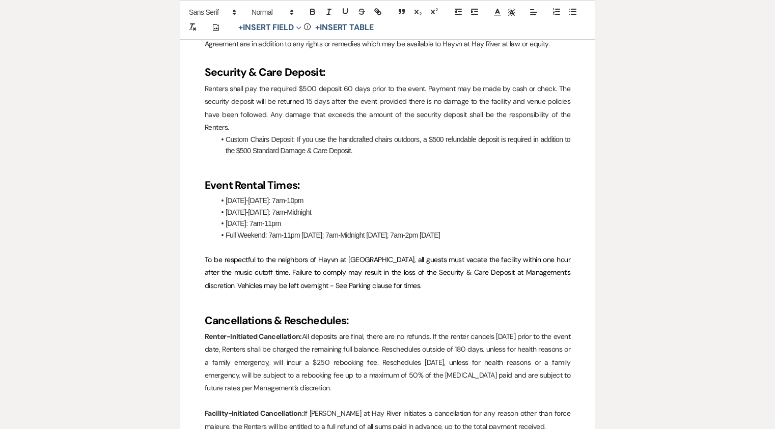
scroll to position [713, 0]
click at [301, 200] on li "[DATE]-[DATE]: 7am-10pm" at bounding box center [392, 201] width 355 height 11
click at [304, 202] on li "[DATE]-[DATE]: 7am-10pm" at bounding box center [392, 201] width 355 height 11
click at [344, 243] on p at bounding box center [388, 247] width 366 height 13
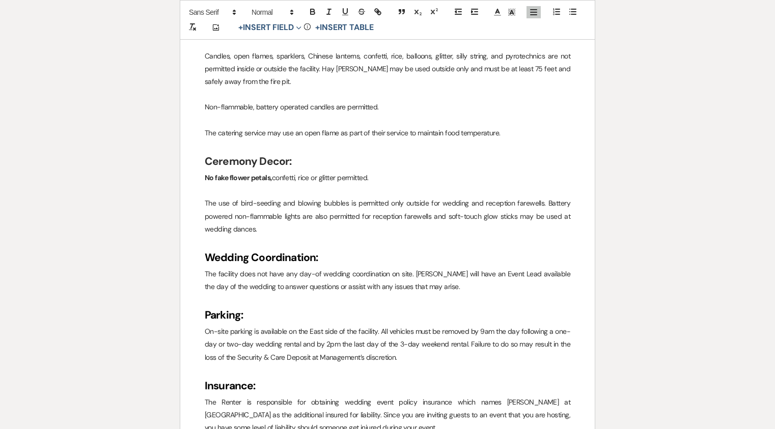
scroll to position [2189, 0]
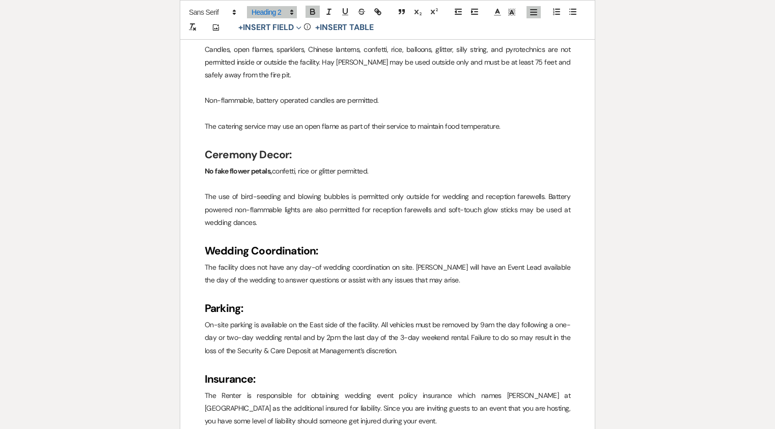
drag, startPoint x: 271, startPoint y: 138, endPoint x: 388, endPoint y: 130, distance: 116.9
click at [388, 133] on p at bounding box center [388, 139] width 366 height 13
click at [397, 146] on h2 "Ceremony Décor:" at bounding box center [388, 155] width 366 height 19
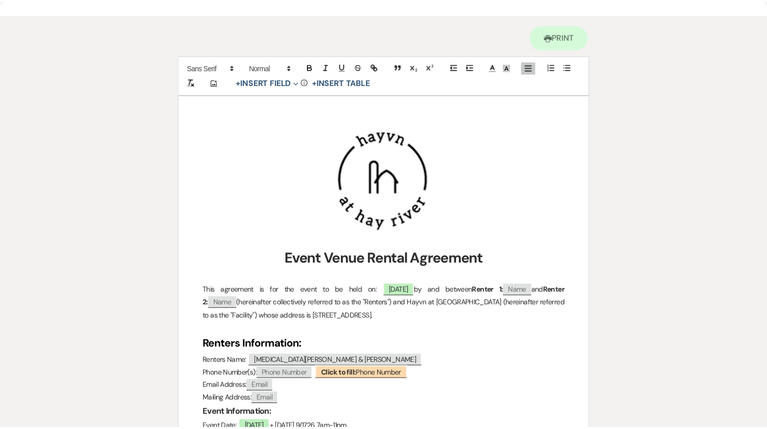
scroll to position [0, 0]
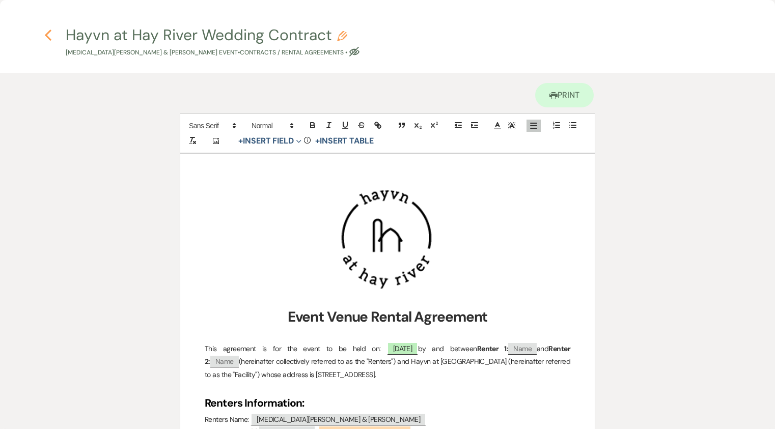
click at [50, 32] on use "button" at bounding box center [48, 35] width 7 height 11
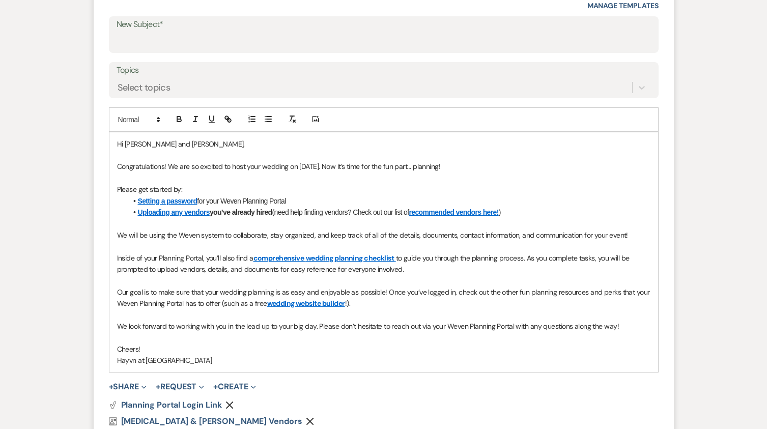
scroll to position [407, 0]
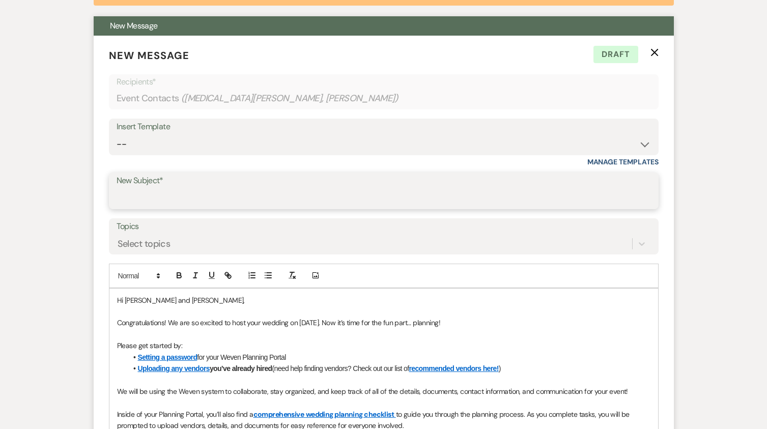
click at [185, 196] on input "New Subject*" at bounding box center [384, 198] width 535 height 20
type input "Wedding Portal & Contract"
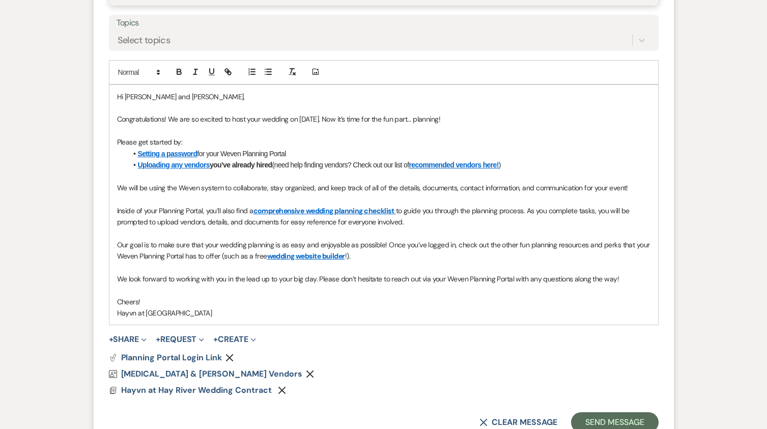
scroll to position [764, 0]
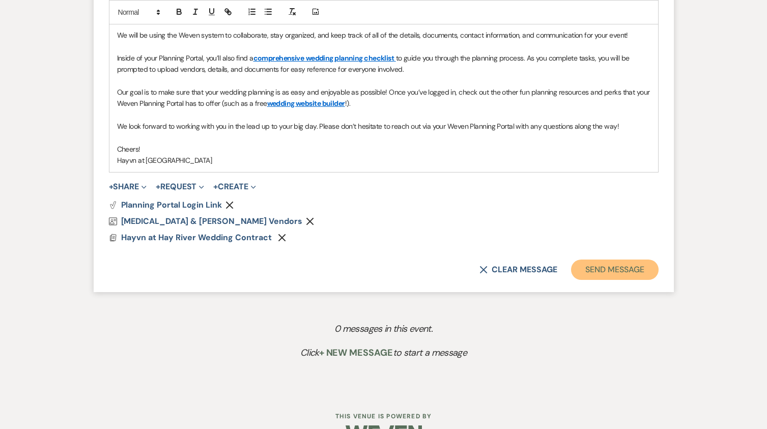
click at [610, 269] on button "Send Message" at bounding box center [614, 270] width 87 height 20
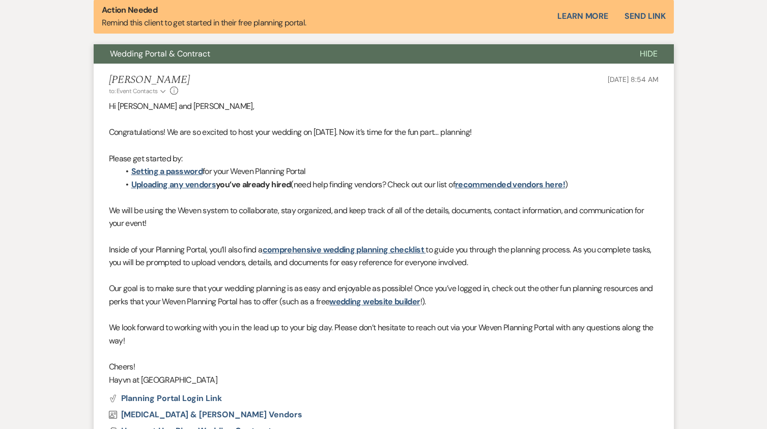
scroll to position [176, 0]
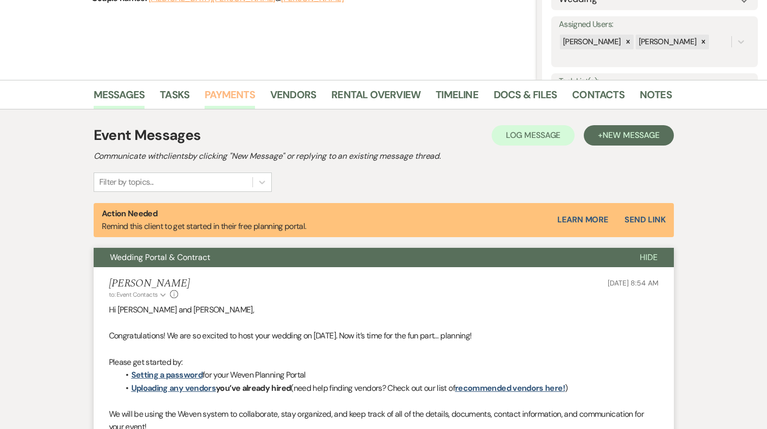
click at [218, 96] on link "Payments" at bounding box center [230, 98] width 50 height 22
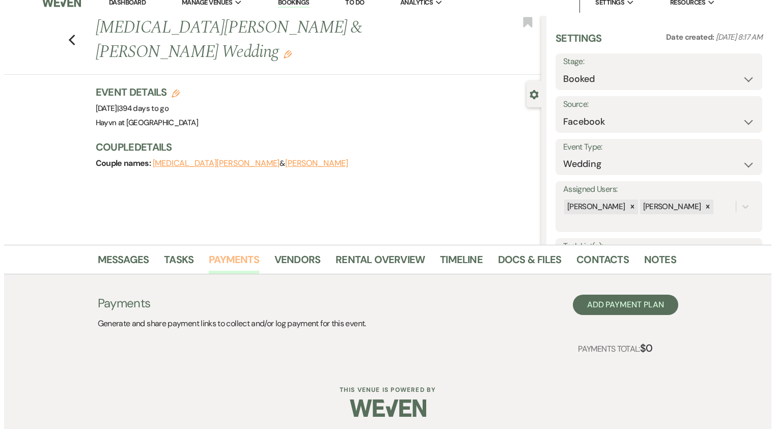
scroll to position [14, 0]
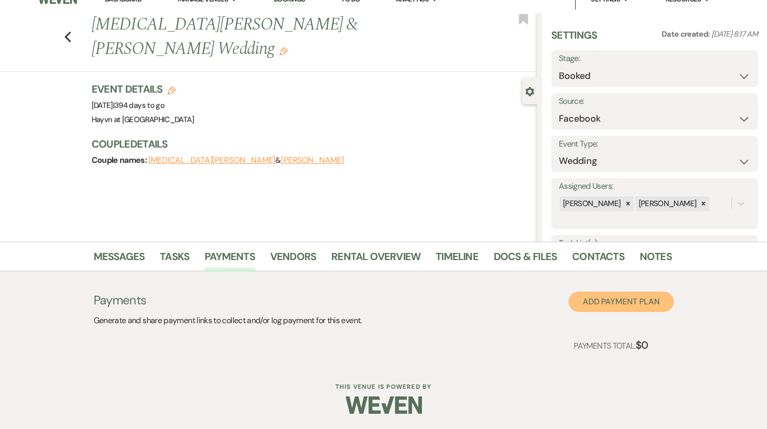
click at [596, 295] on button "Add Payment Plan" at bounding box center [621, 302] width 105 height 20
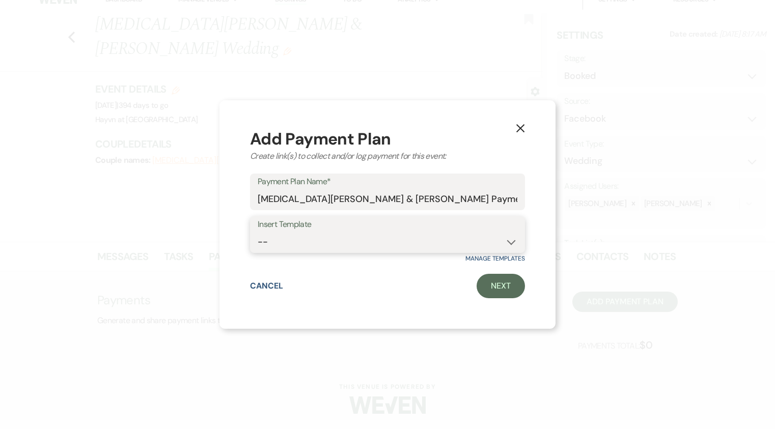
click at [477, 241] on select "-- Wedding [MEDICAL_DATA] - Full 50% Wedding [MEDICAL_DATA] - Split 25/25 Weddi…" at bounding box center [388, 242] width 260 height 20
click at [540, 175] on div "X Add Payment Plan Create link(s) to collect and/or log payment for this event:…" at bounding box center [387, 214] width 336 height 229
click at [503, 284] on link "Next" at bounding box center [501, 286] width 48 height 24
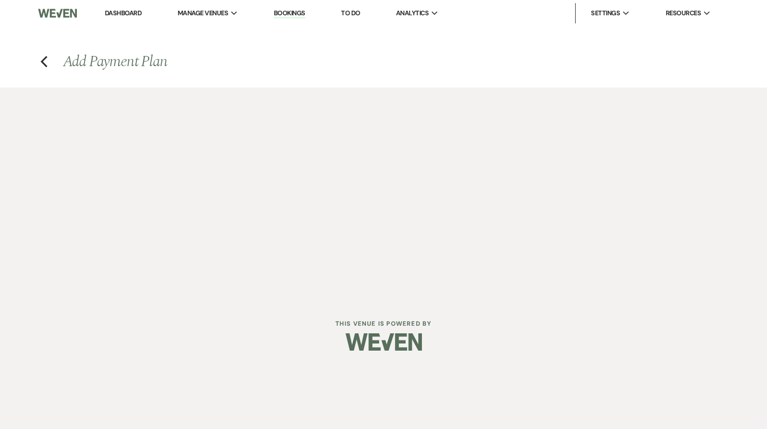
select select "2"
select select "percentage"
select select "true"
select select "client"
select select "weeks"
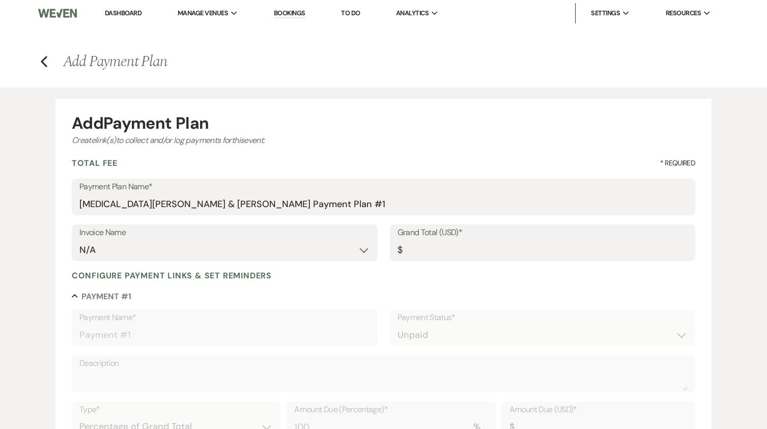
scroll to position [153, 0]
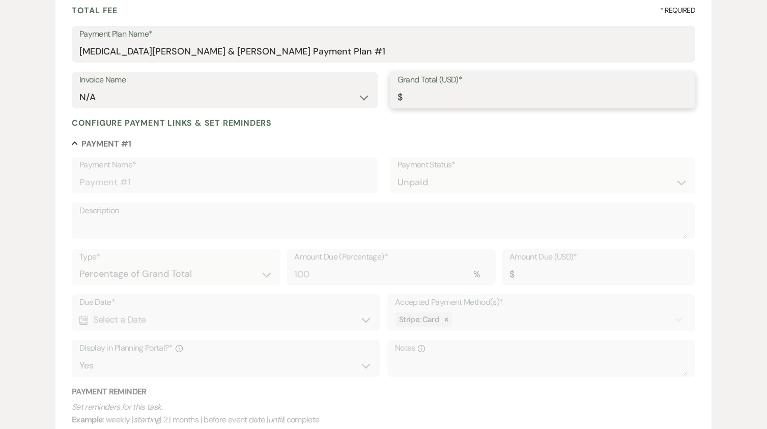
click at [441, 95] on input "Grand Total (USD)*" at bounding box center [543, 98] width 291 height 20
click at [431, 103] on input "Grand Total (USD)*" at bounding box center [543, 98] width 290 height 20
type input "5"
type input "5.00"
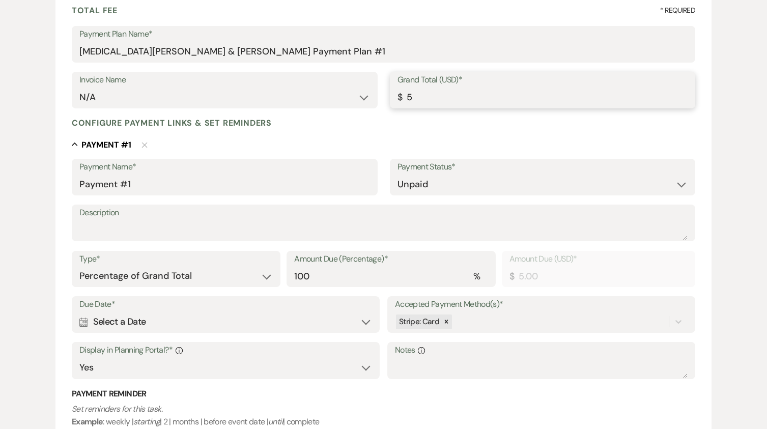
type input "51"
type input "51.00"
type input "516"
type input "516.00"
type input "5161"
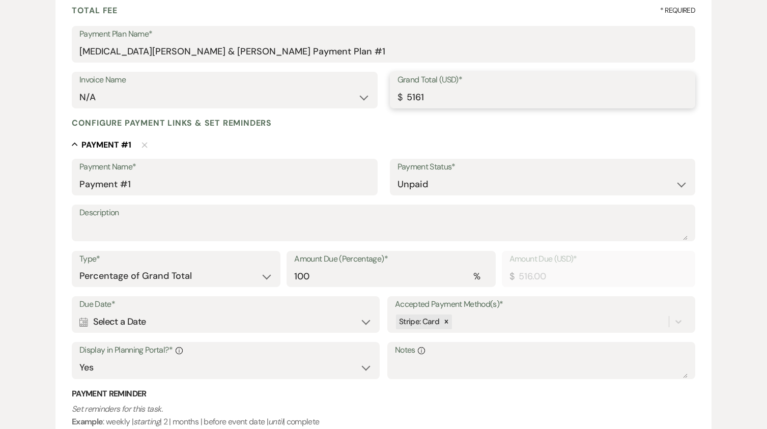
type input "5161.00"
type input "5161.5"
type input "5161.50"
type input "5161.59"
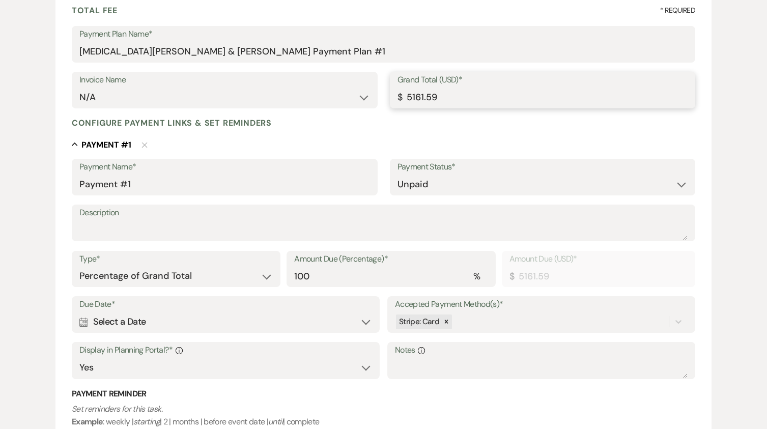
type input "5161.59"
click at [244, 219] on label "Description" at bounding box center [383, 213] width 608 height 15
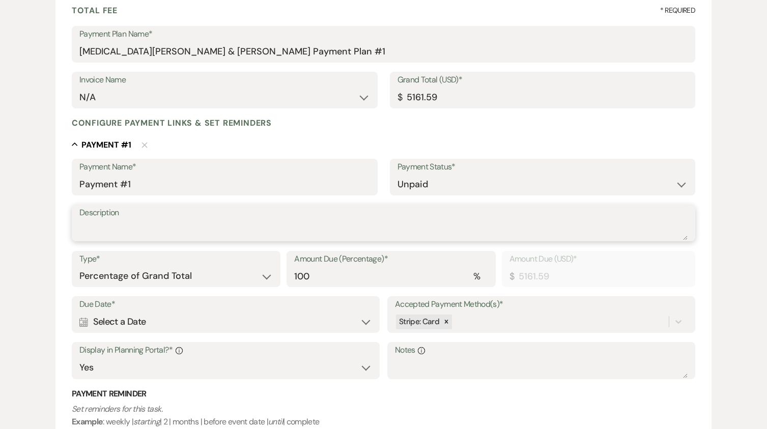
click at [244, 220] on textarea "Description" at bounding box center [383, 230] width 608 height 20
type textarea "Initial Deposit"
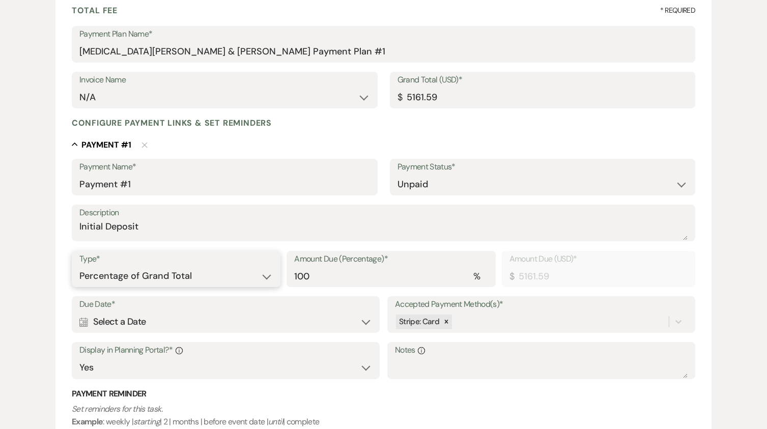
click at [255, 277] on select "Dollar Amount Percentage of Grand Total" at bounding box center [175, 276] width 193 height 20
select select "flat"
click at [79, 266] on select "Dollar Amount Percentage of Grand Total" at bounding box center [175, 276] width 193 height 20
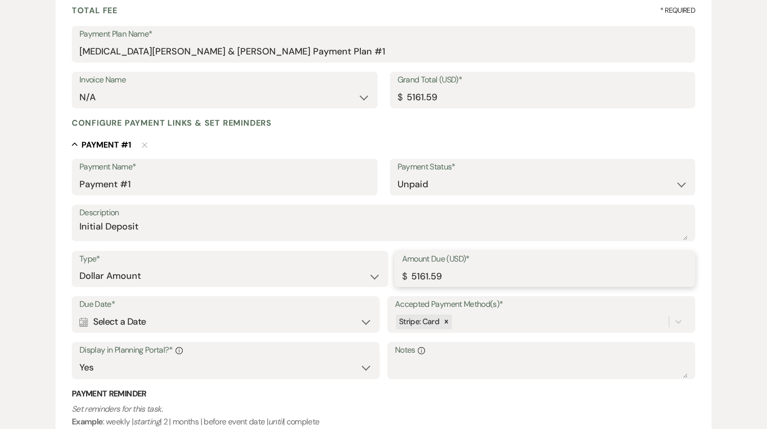
drag, startPoint x: 327, startPoint y: 273, endPoint x: 315, endPoint y: 272, distance: 11.8
click at [315, 272] on div "Type* Dollar Amount Percentage of Grand Total Amount Due (USD)* $ 5161.59" at bounding box center [384, 274] width 624 height 46
type input "1030.00"
click at [207, 320] on div "Calendar Select a Date Expand" at bounding box center [225, 322] width 293 height 20
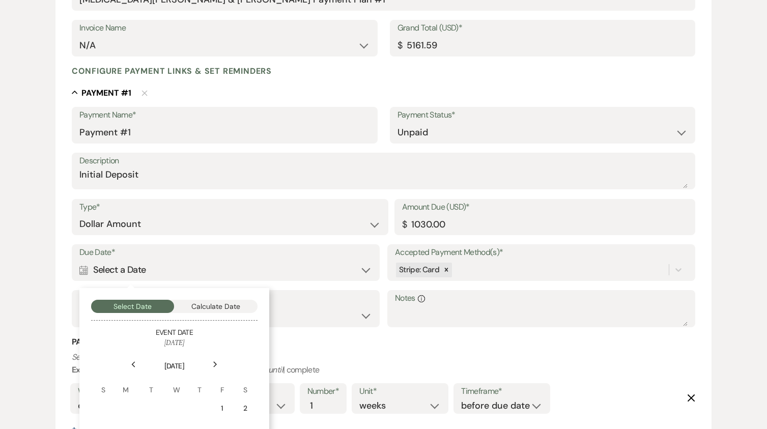
scroll to position [356, 0]
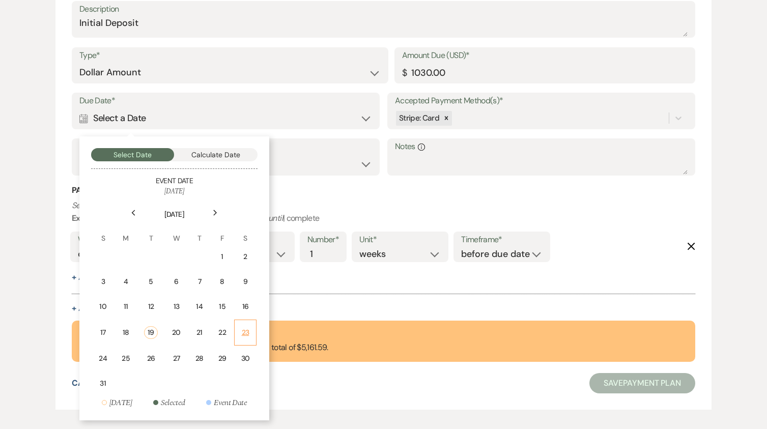
click at [244, 332] on div "23" at bounding box center [245, 332] width 9 height 11
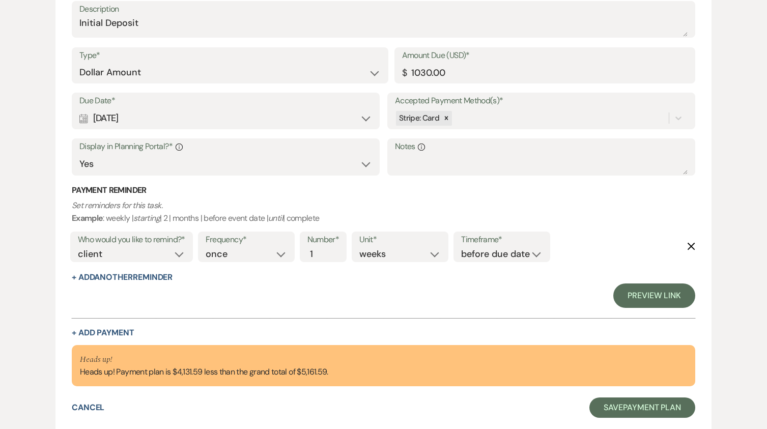
click at [691, 245] on icon "Delete" at bounding box center [691, 246] width 8 height 8
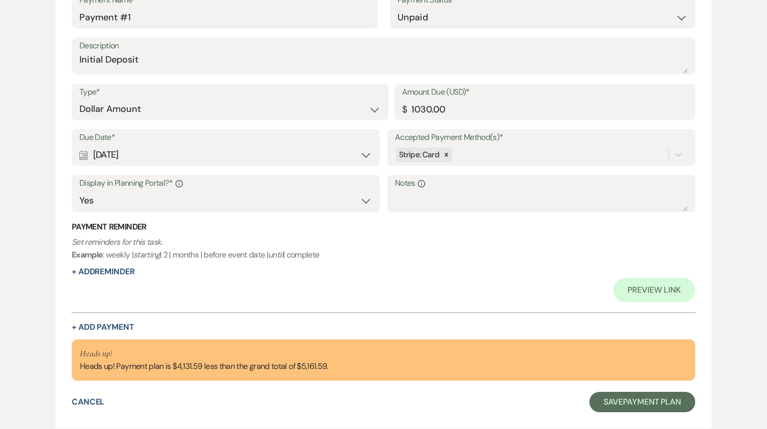
scroll to position [385, 0]
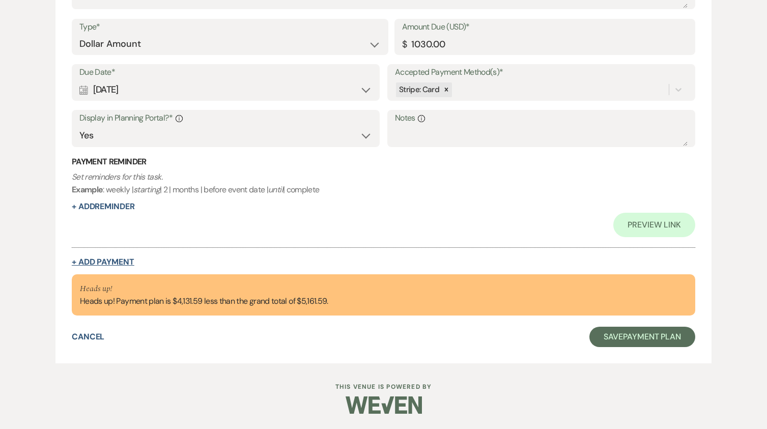
click at [96, 260] on button "+ Add Payment" at bounding box center [103, 262] width 63 height 8
select select "2"
select select "flat"
select select "true"
select select "client"
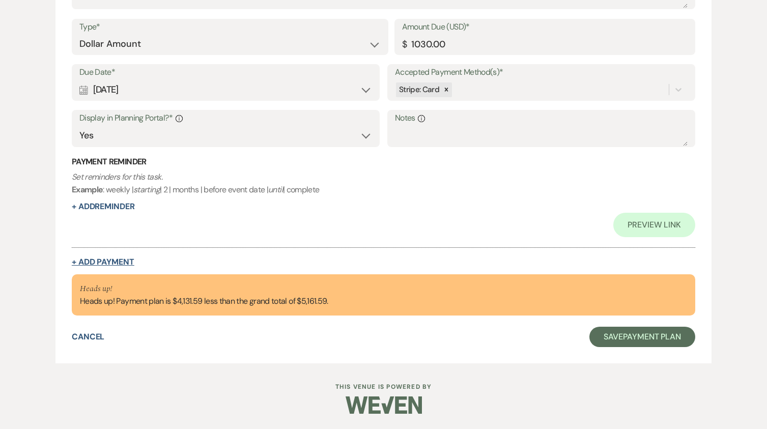
select select "weeks"
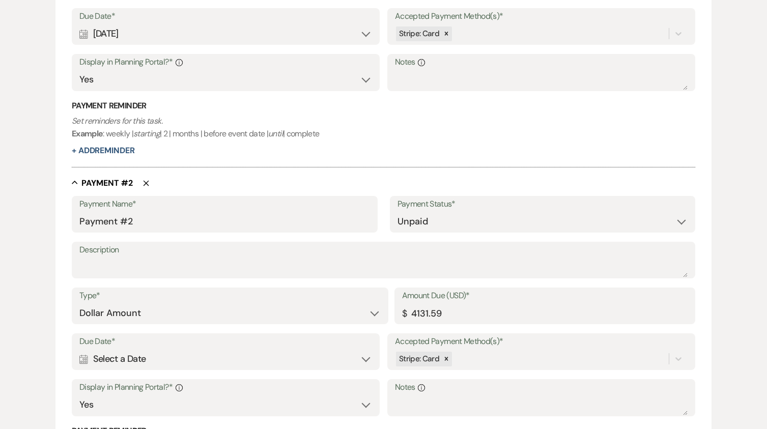
scroll to position [536, 0]
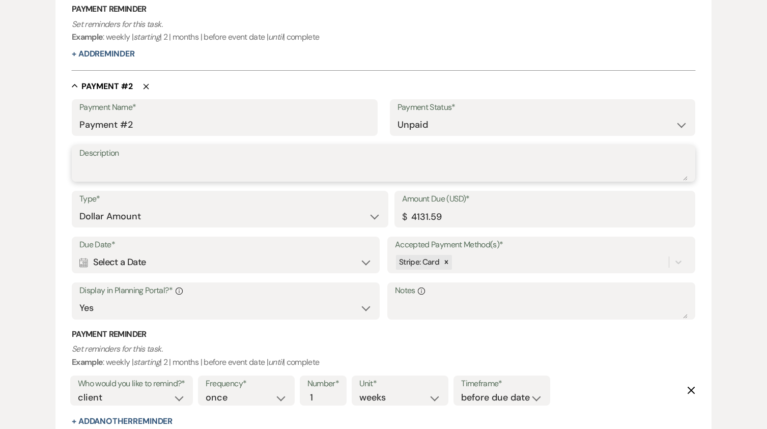
click at [129, 175] on textarea "Description" at bounding box center [383, 170] width 608 height 20
type textarea "50% Mark"
drag, startPoint x: 463, startPoint y: 219, endPoint x: 402, endPoint y: 226, distance: 61.5
click at [402, 226] on input "4131.59" at bounding box center [545, 217] width 286 height 20
type input "1580.79"
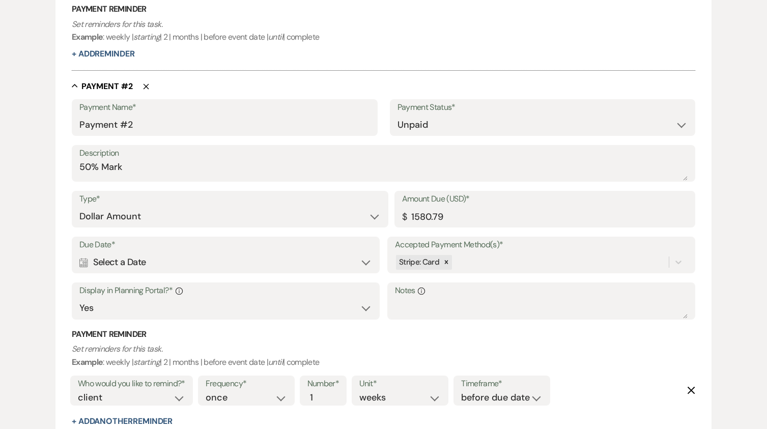
click at [231, 253] on div "Calendar Select a Date Expand" at bounding box center [225, 263] width 293 height 20
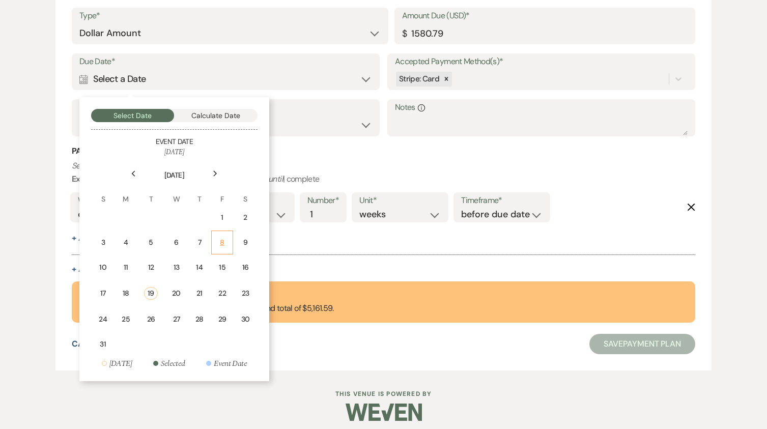
scroll to position [726, 0]
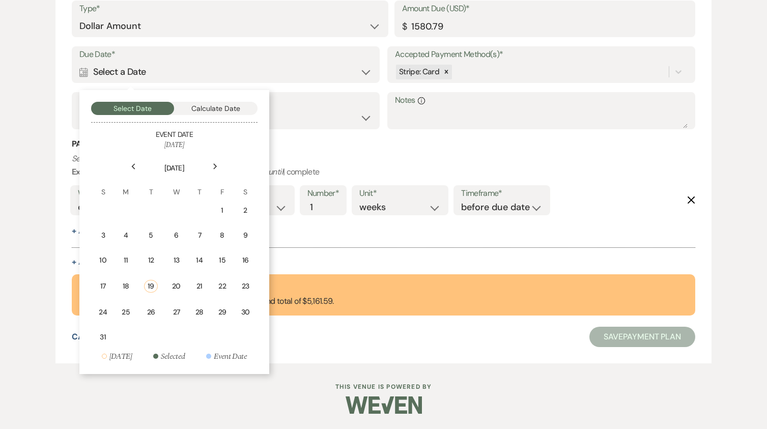
click at [213, 166] on icon "Next" at bounding box center [215, 166] width 5 height 6
click at [218, 166] on div "Next" at bounding box center [215, 166] width 16 height 16
click at [216, 166] on use at bounding box center [215, 166] width 4 height 6
click at [203, 257] on td "18" at bounding box center [197, 260] width 22 height 24
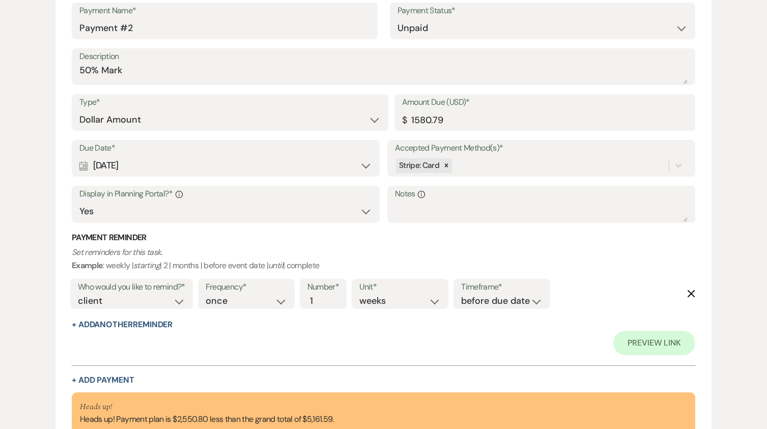
scroll to position [775, 0]
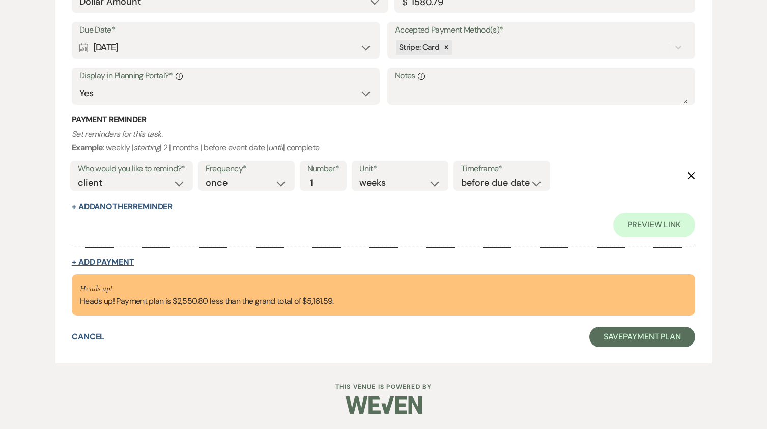
click at [112, 260] on button "+ Add Payment" at bounding box center [103, 262] width 63 height 8
select select "2"
select select "flat"
select select "true"
select select "client"
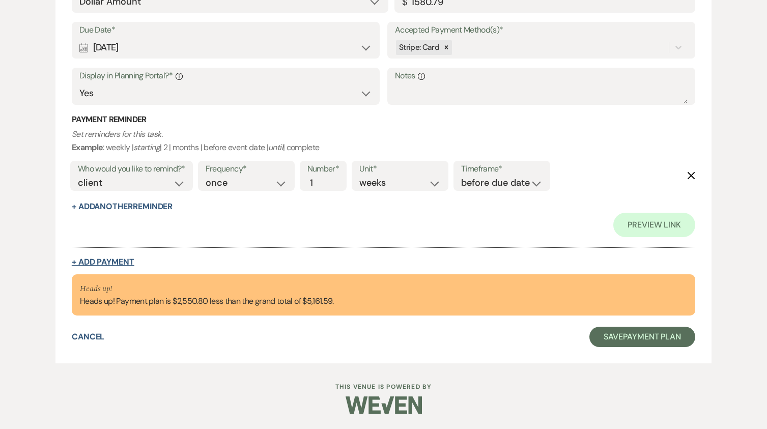
select select "weeks"
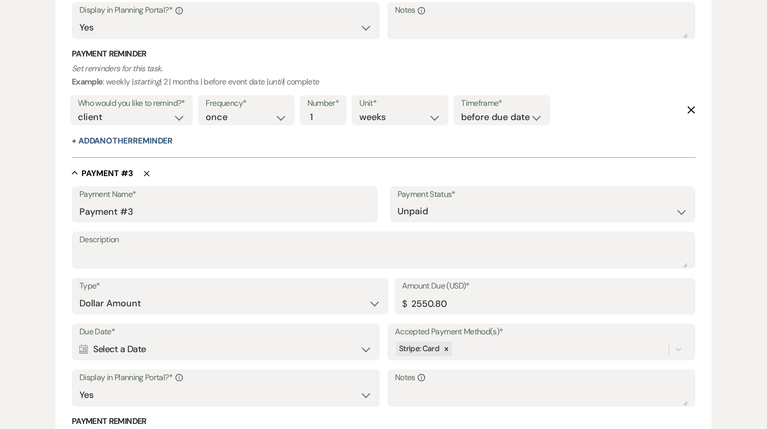
scroll to position [903, 0]
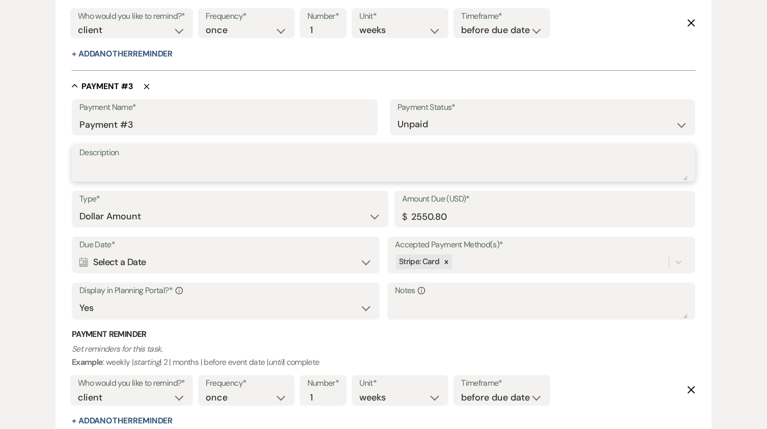
click at [119, 164] on textarea "Description" at bounding box center [383, 170] width 608 height 20
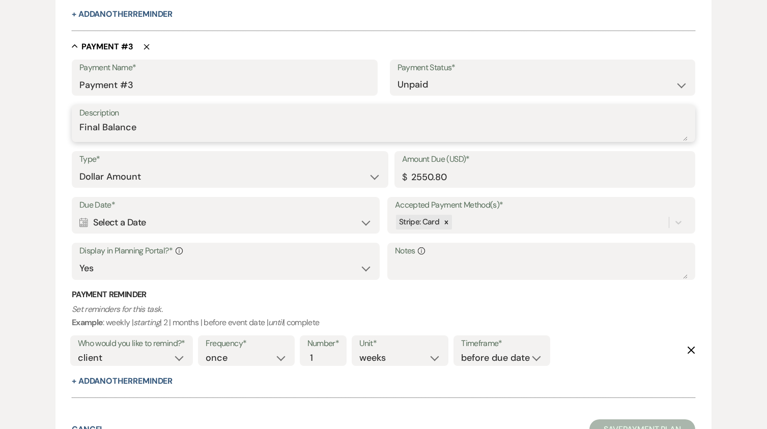
scroll to position [954, 0]
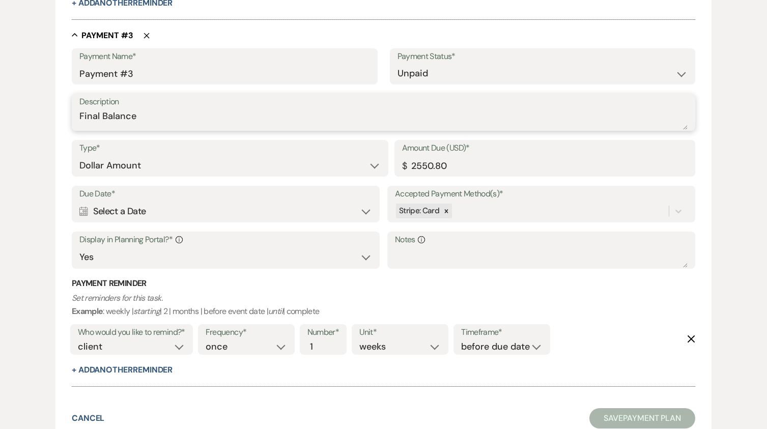
type textarea "Final Balance"
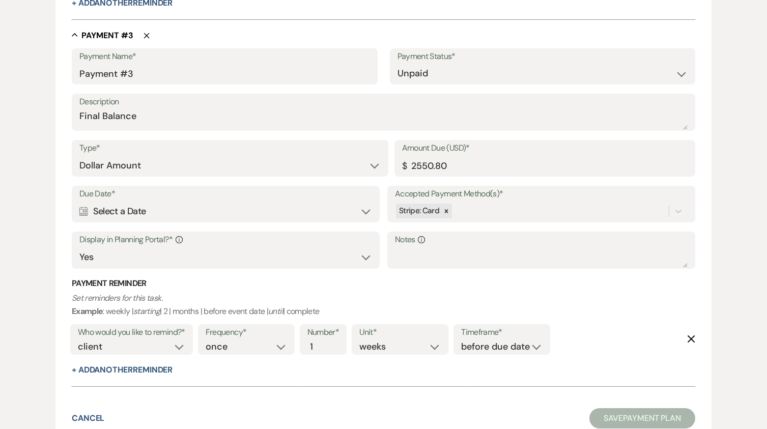
click at [328, 202] on div "Calendar Select a Date Expand" at bounding box center [225, 212] width 293 height 20
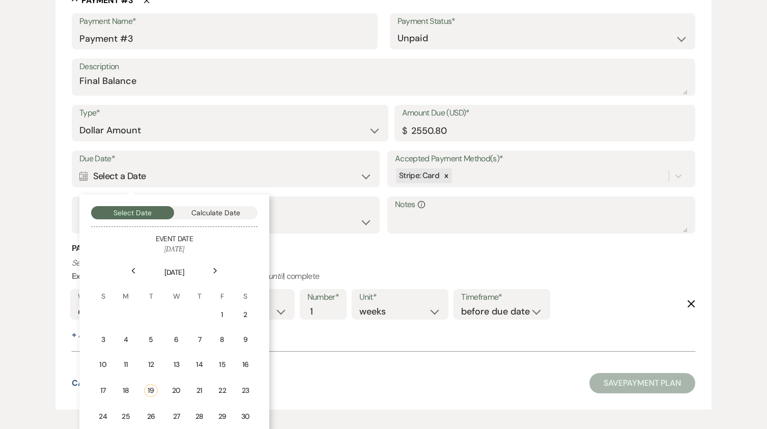
scroll to position [1039, 0]
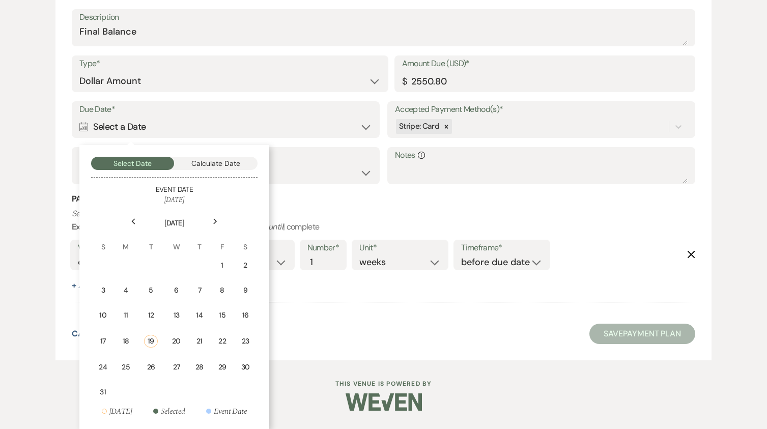
click at [212, 221] on div "Next" at bounding box center [215, 221] width 16 height 16
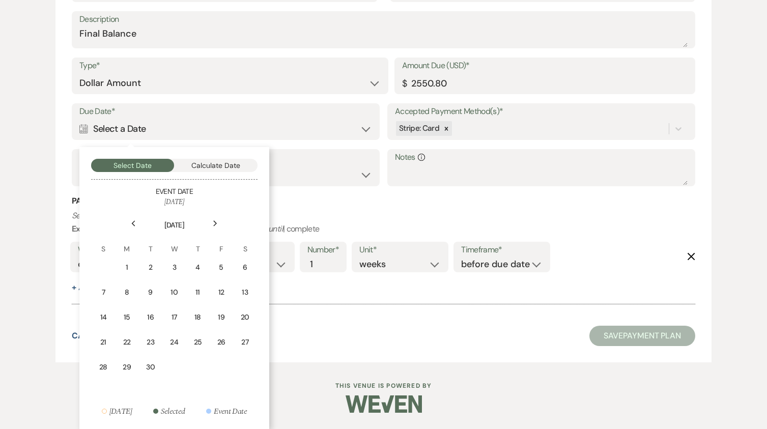
scroll to position [1037, 0]
click at [213, 221] on icon "Next" at bounding box center [215, 223] width 5 height 6
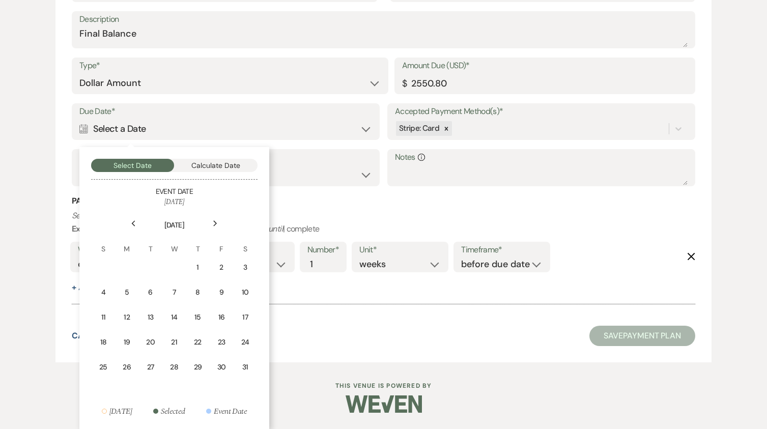
click at [213, 221] on icon "Next" at bounding box center [215, 223] width 5 height 6
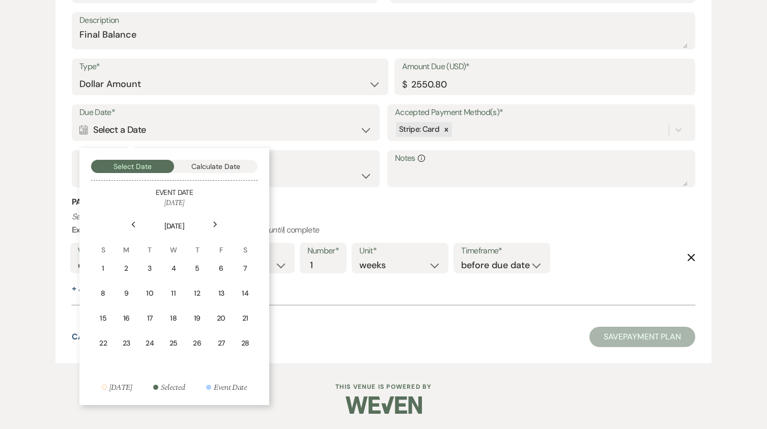
click at [213, 221] on icon "Next" at bounding box center [215, 224] width 5 height 6
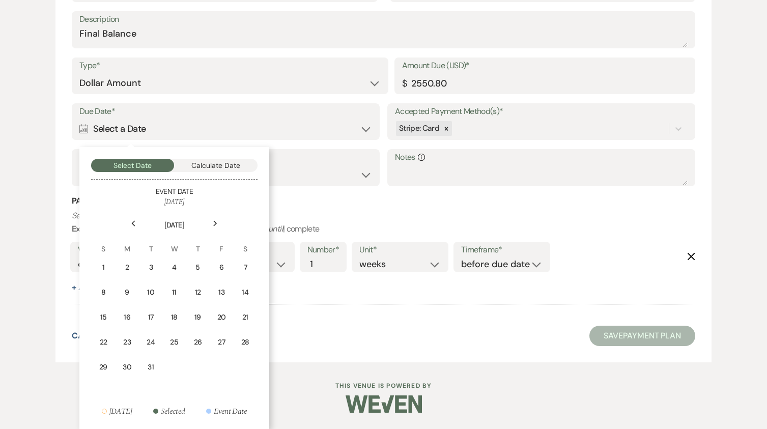
click at [213, 221] on icon "Next" at bounding box center [215, 223] width 5 height 6
drag, startPoint x: 244, startPoint y: 312, endPoint x: 247, endPoint y: 302, distance: 10.1
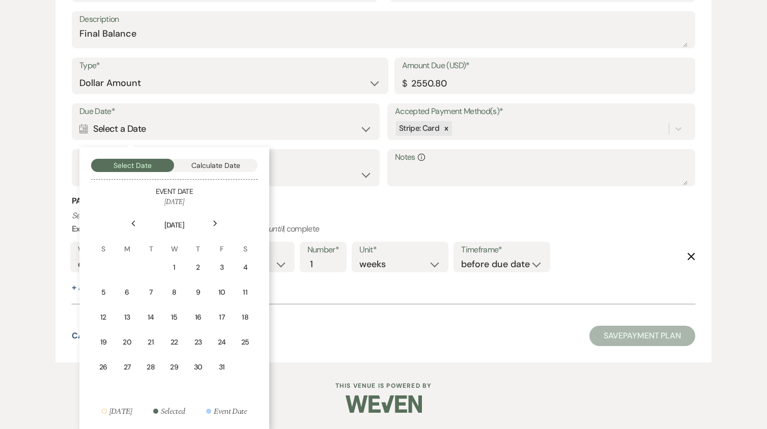
click at [245, 310] on td "18" at bounding box center [245, 317] width 22 height 24
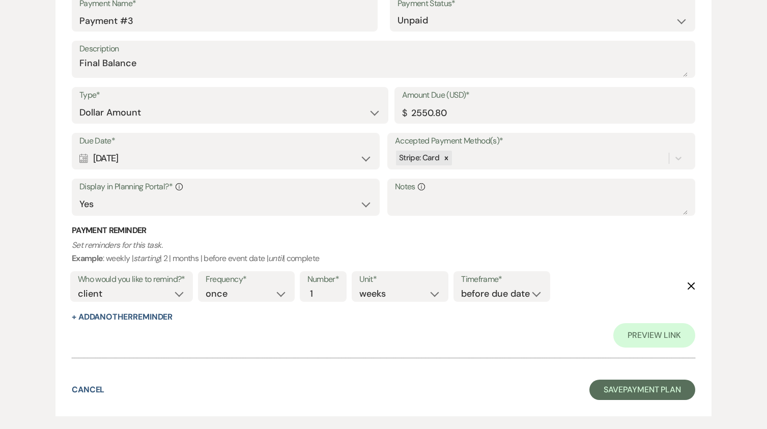
scroll to position [1109, 0]
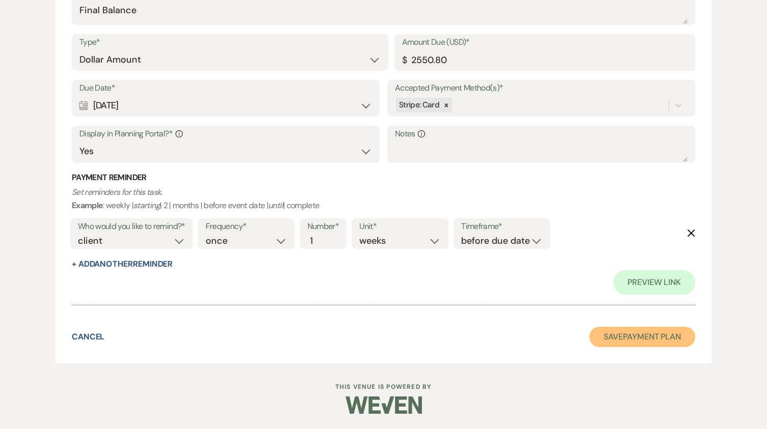
click at [638, 337] on button "Save Payment Plan" at bounding box center [643, 337] width 106 height 20
select select "8"
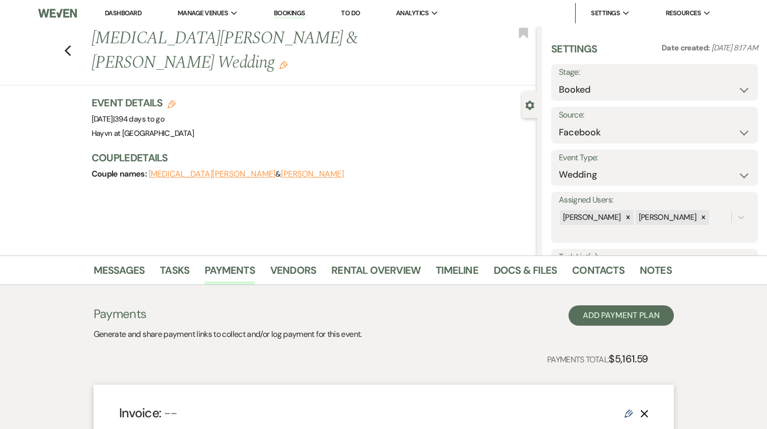
click at [130, 11] on link "Dashboard" at bounding box center [123, 13] width 37 height 9
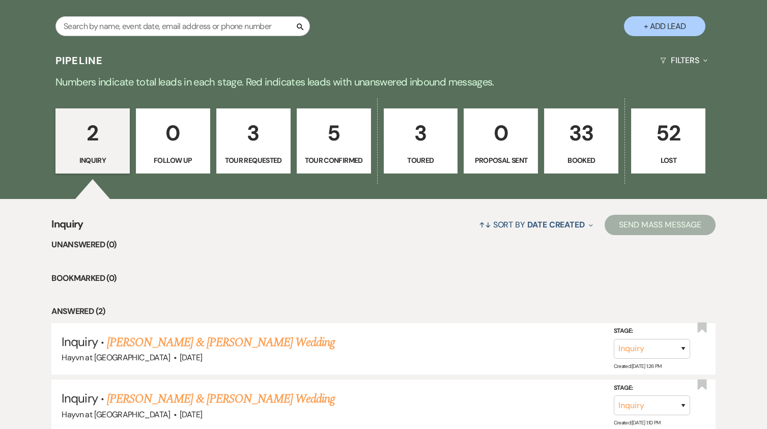
scroll to position [381, 0]
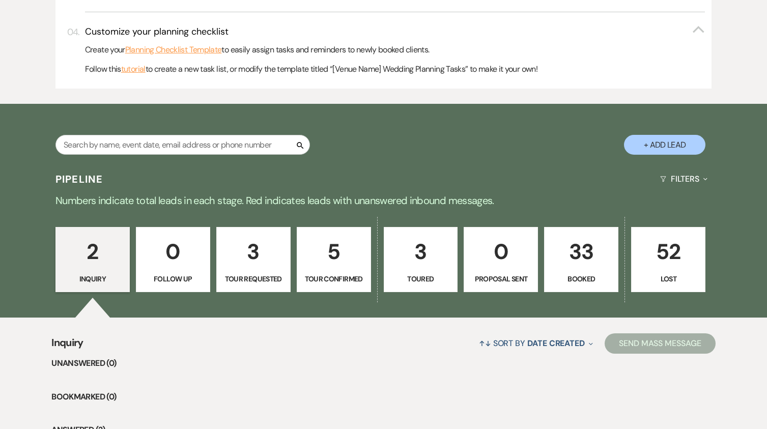
click at [577, 252] on p "33" at bounding box center [581, 252] width 61 height 34
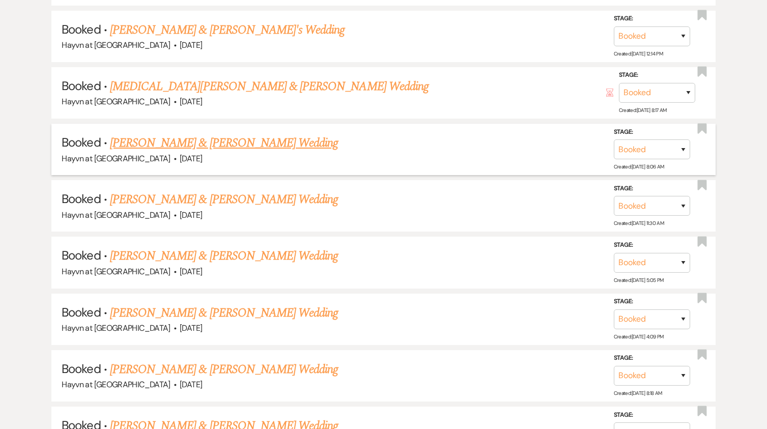
scroll to position [1756, 0]
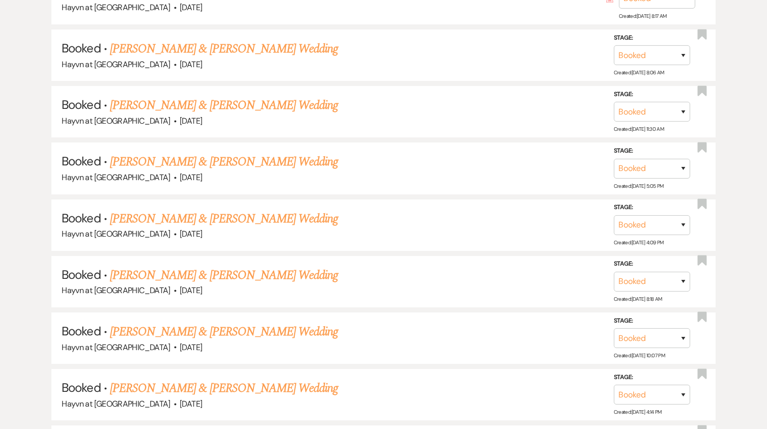
click at [243, 275] on link "[PERSON_NAME] & [PERSON_NAME] Wedding" at bounding box center [224, 275] width 228 height 18
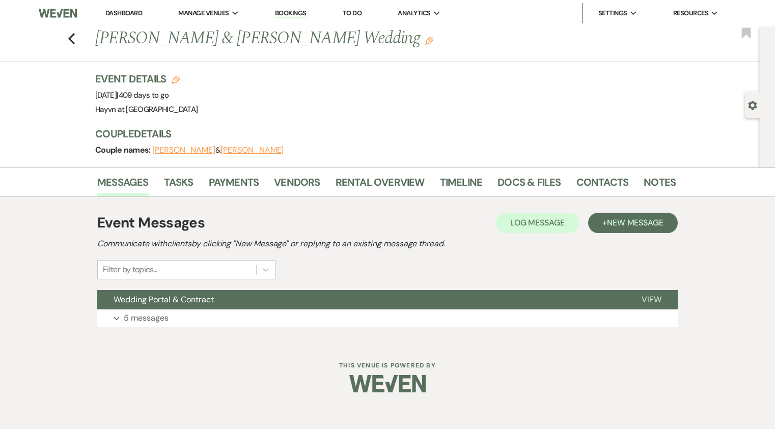
click at [755, 100] on button "Gear Settings" at bounding box center [752, 105] width 9 height 10
select select "6"
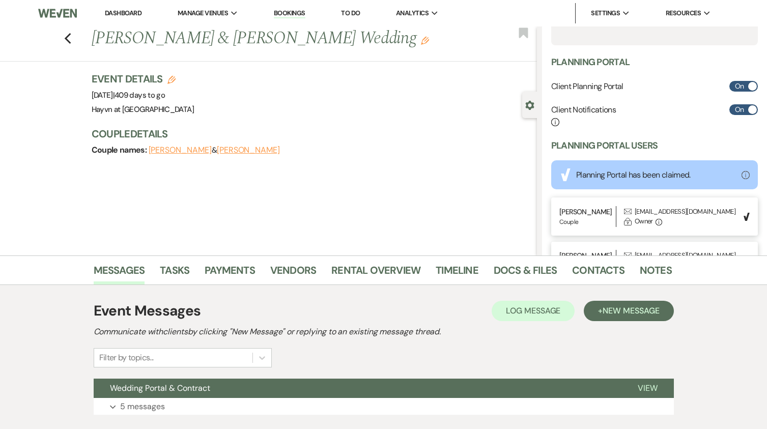
scroll to position [305, 0]
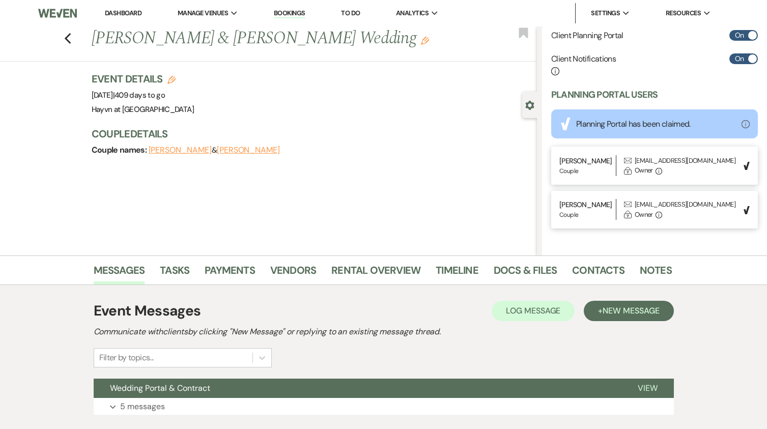
click at [175, 79] on icon "Edit" at bounding box center [172, 80] width 8 height 8
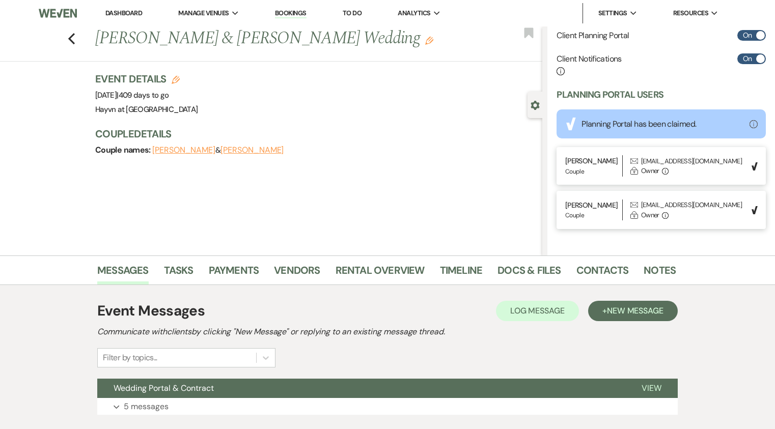
select select "844"
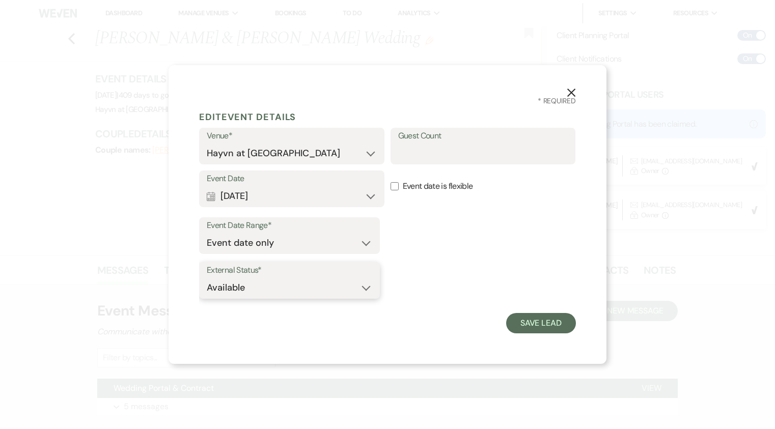
click at [370, 288] on select "Available Unavailable" at bounding box center [289, 288] width 165 height 20
select select "false"
click at [207, 278] on select "Available Unavailable" at bounding box center [289, 288] width 165 height 20
click at [529, 325] on button "Save Lead" at bounding box center [541, 323] width 70 height 20
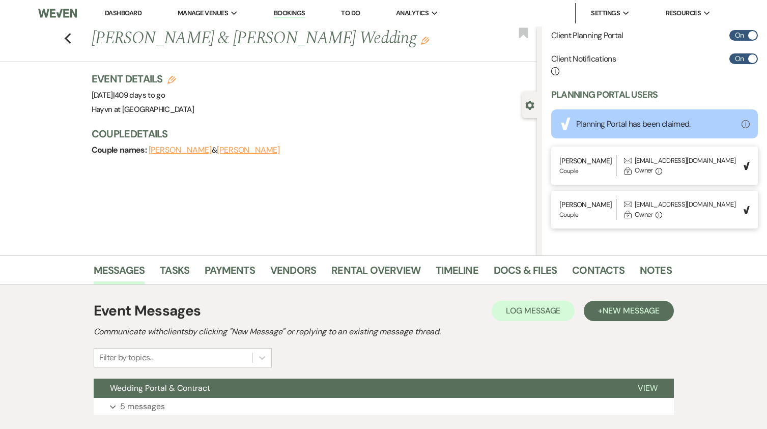
click at [76, 42] on div "Previous [PERSON_NAME] & [PERSON_NAME] Wedding Edit Bookmark" at bounding box center [266, 43] width 542 height 35
click at [72, 40] on icon "Previous" at bounding box center [68, 39] width 8 height 12
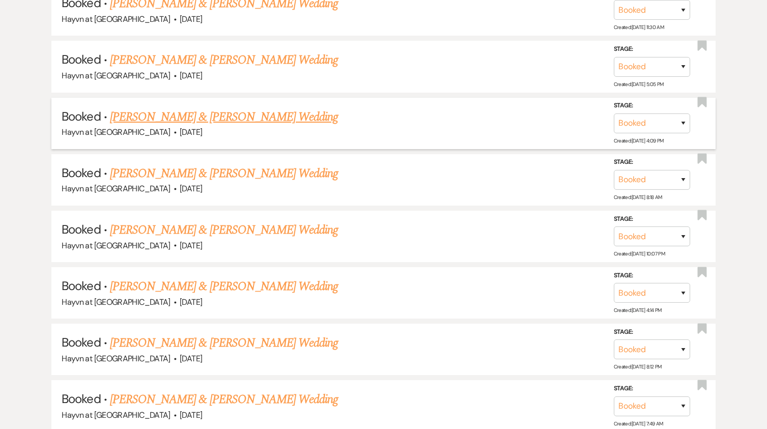
scroll to position [1960, 0]
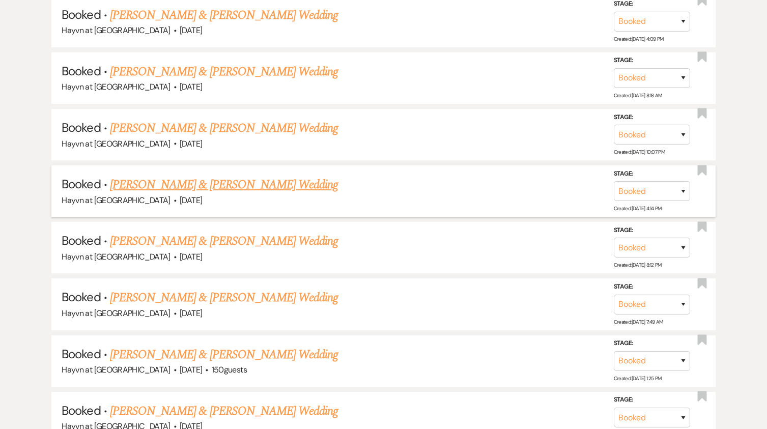
click at [313, 186] on link "[PERSON_NAME] & [PERSON_NAME] Wedding" at bounding box center [224, 185] width 228 height 18
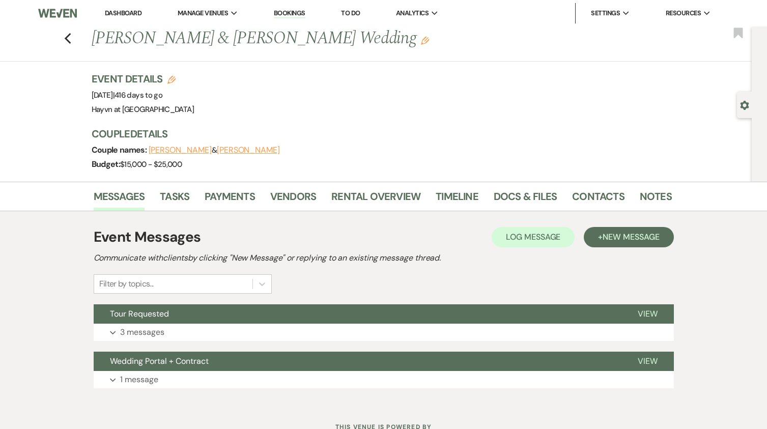
click at [175, 82] on use "button" at bounding box center [172, 80] width 8 height 8
select select "844"
select select "false"
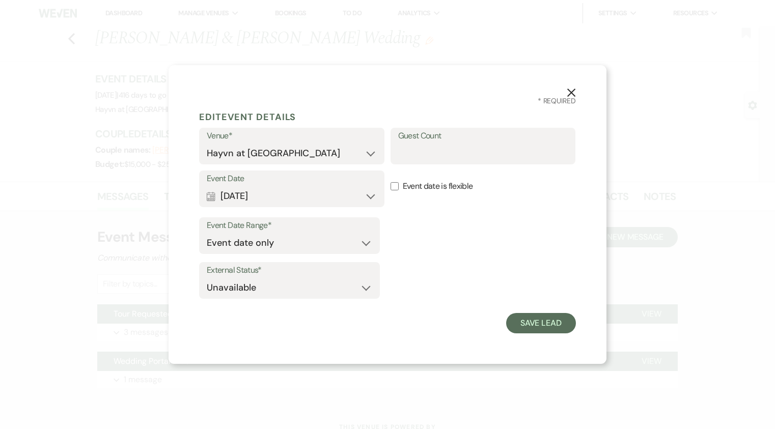
click at [571, 91] on icon "X" at bounding box center [571, 92] width 9 height 9
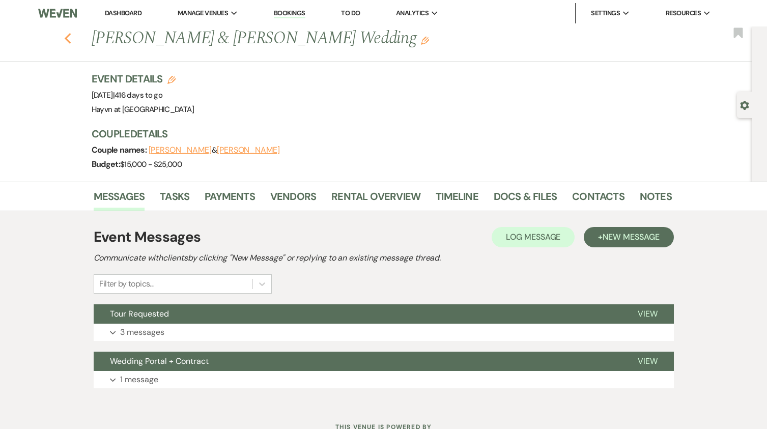
click at [71, 43] on icon "Previous" at bounding box center [68, 39] width 8 height 12
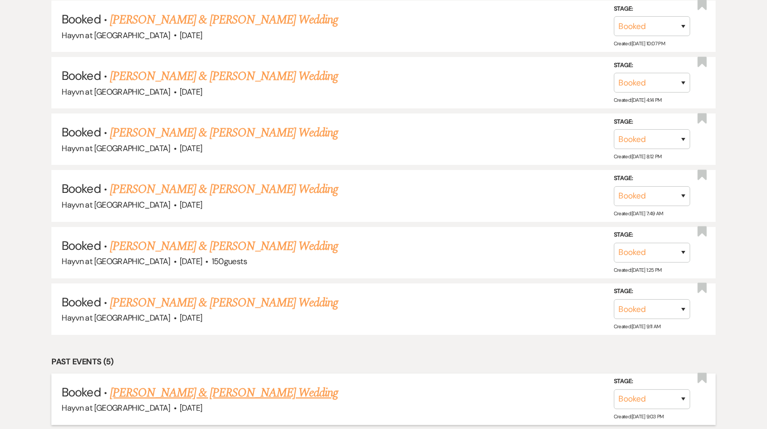
scroll to position [1960, 0]
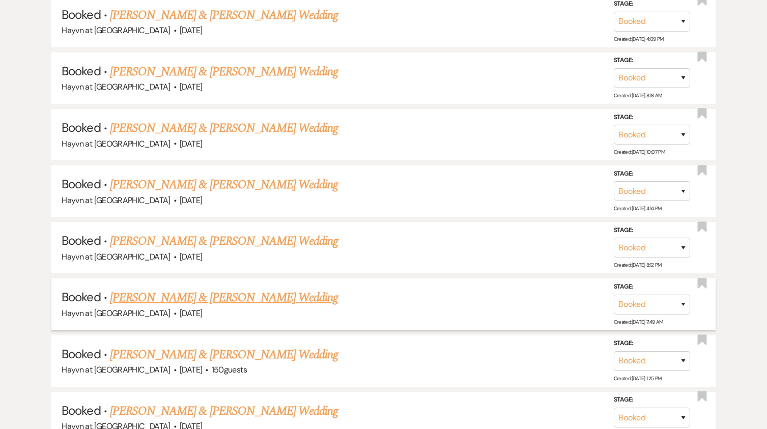
click at [243, 293] on link "[PERSON_NAME] & [PERSON_NAME] Wedding" at bounding box center [224, 298] width 228 height 18
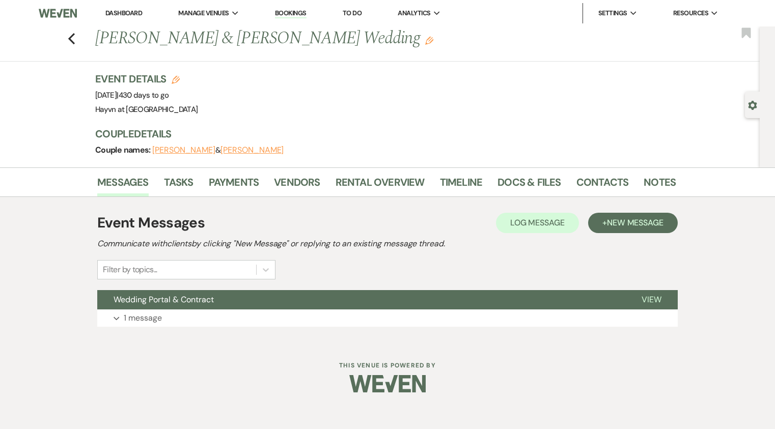
click at [174, 78] on use "button" at bounding box center [176, 80] width 8 height 8
select select "844"
select select "eventDateAnd"
select select "false"
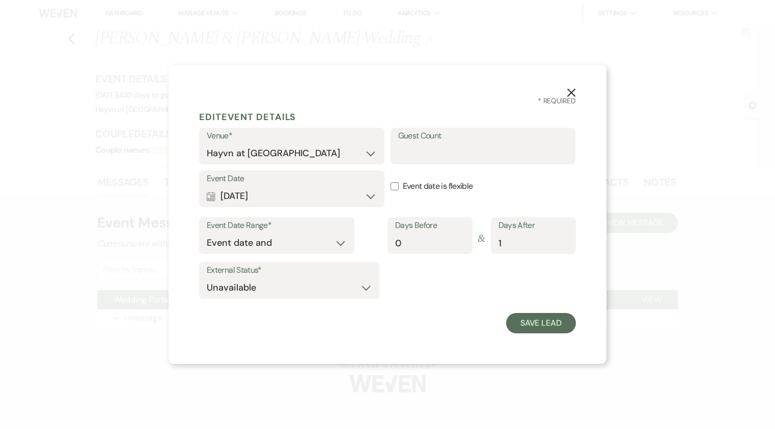
click at [574, 93] on icon "X" at bounding box center [571, 92] width 9 height 9
